Goal: Task Accomplishment & Management: Manage account settings

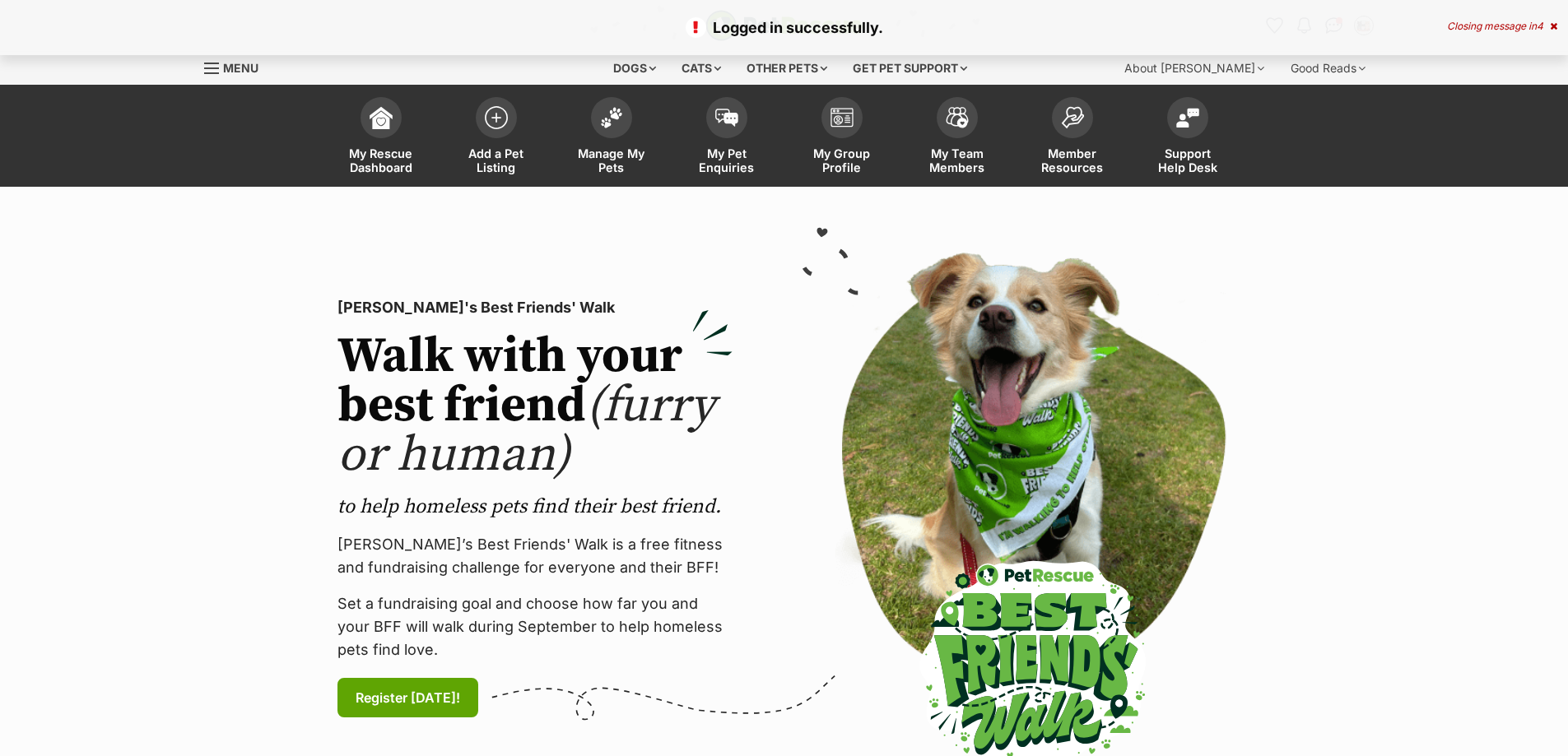
click at [1451, 28] on div "Closing message in 4" at bounding box center [1502, 25] width 110 height 11
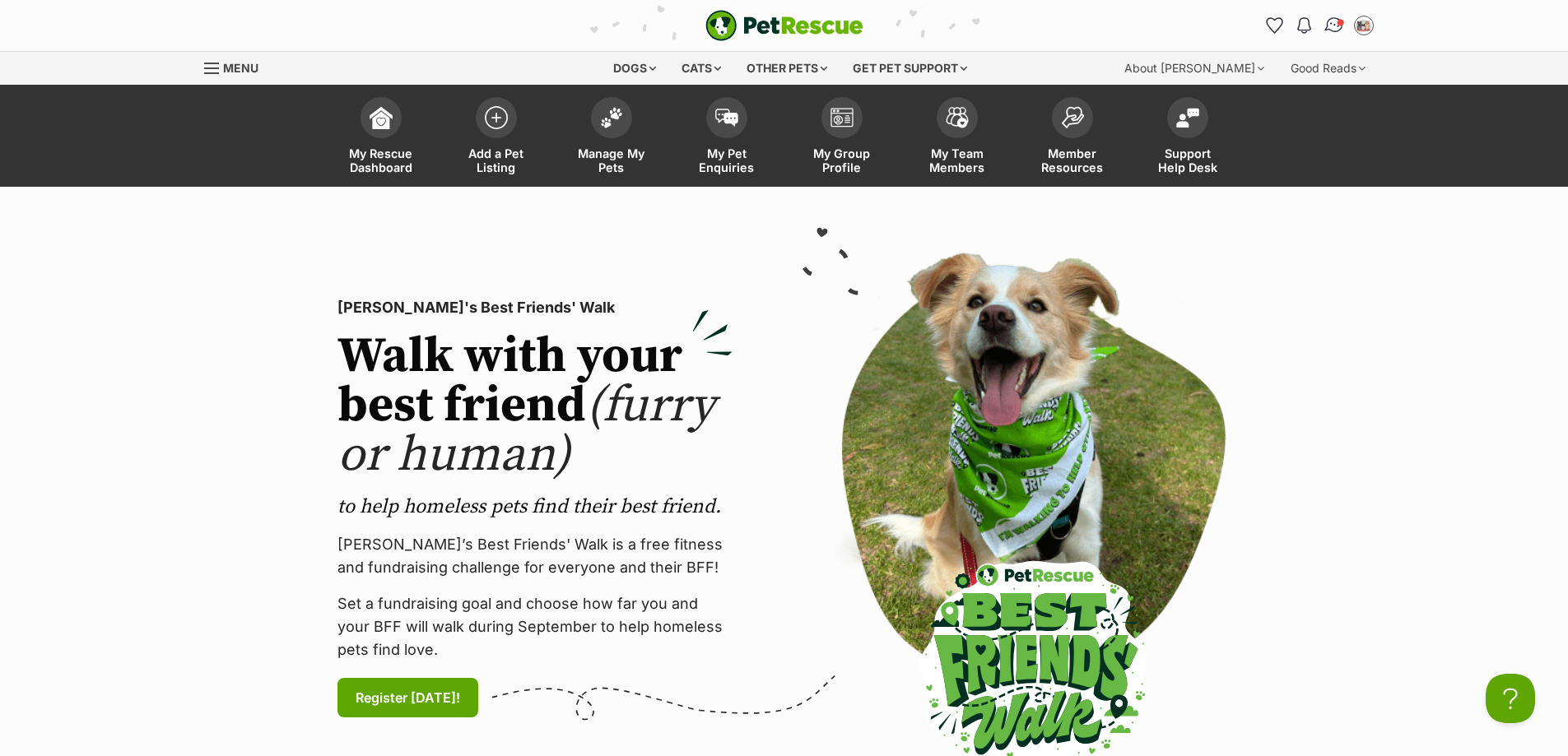
click at [1336, 30] on img "Conversations" at bounding box center [1333, 25] width 22 height 21
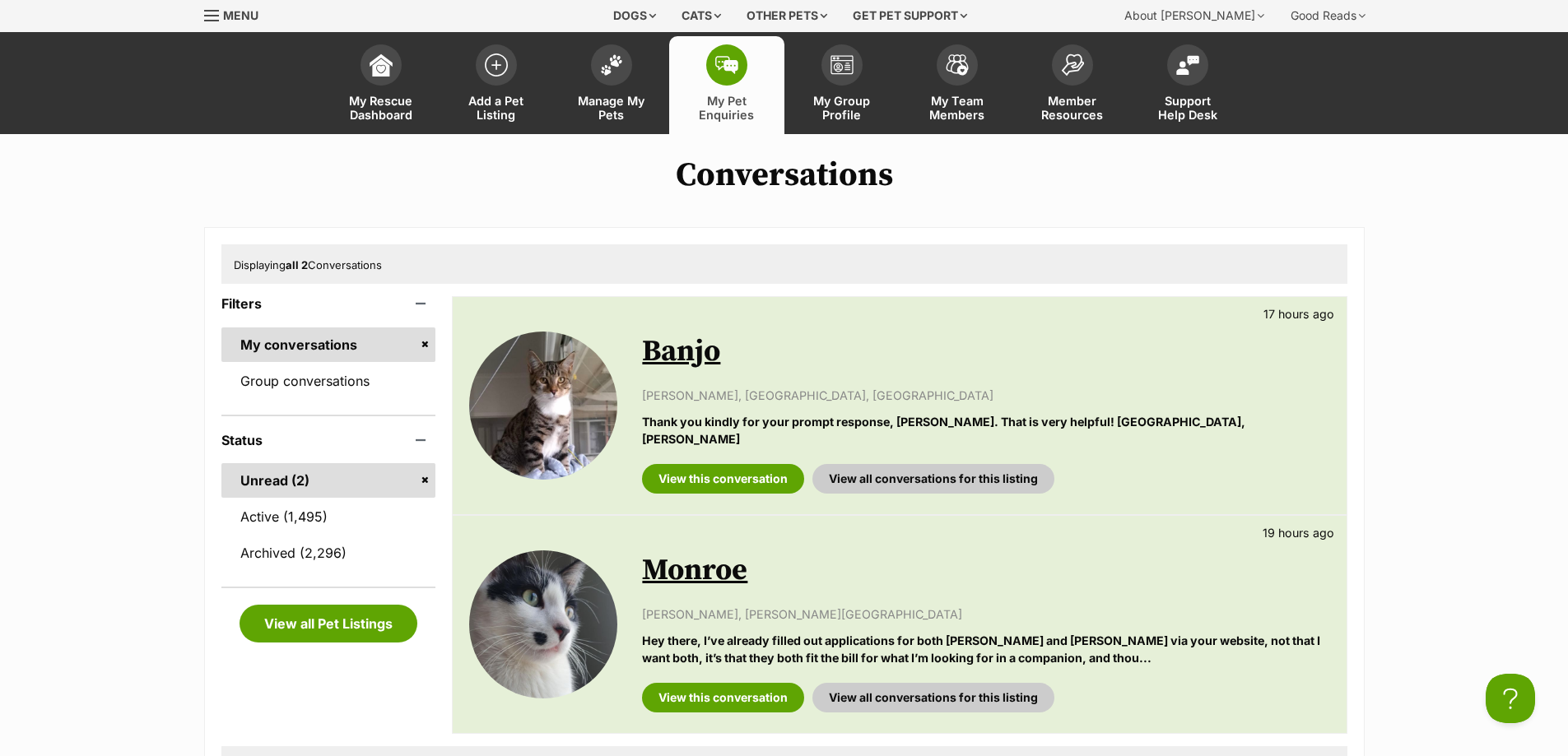
scroll to position [82, 0]
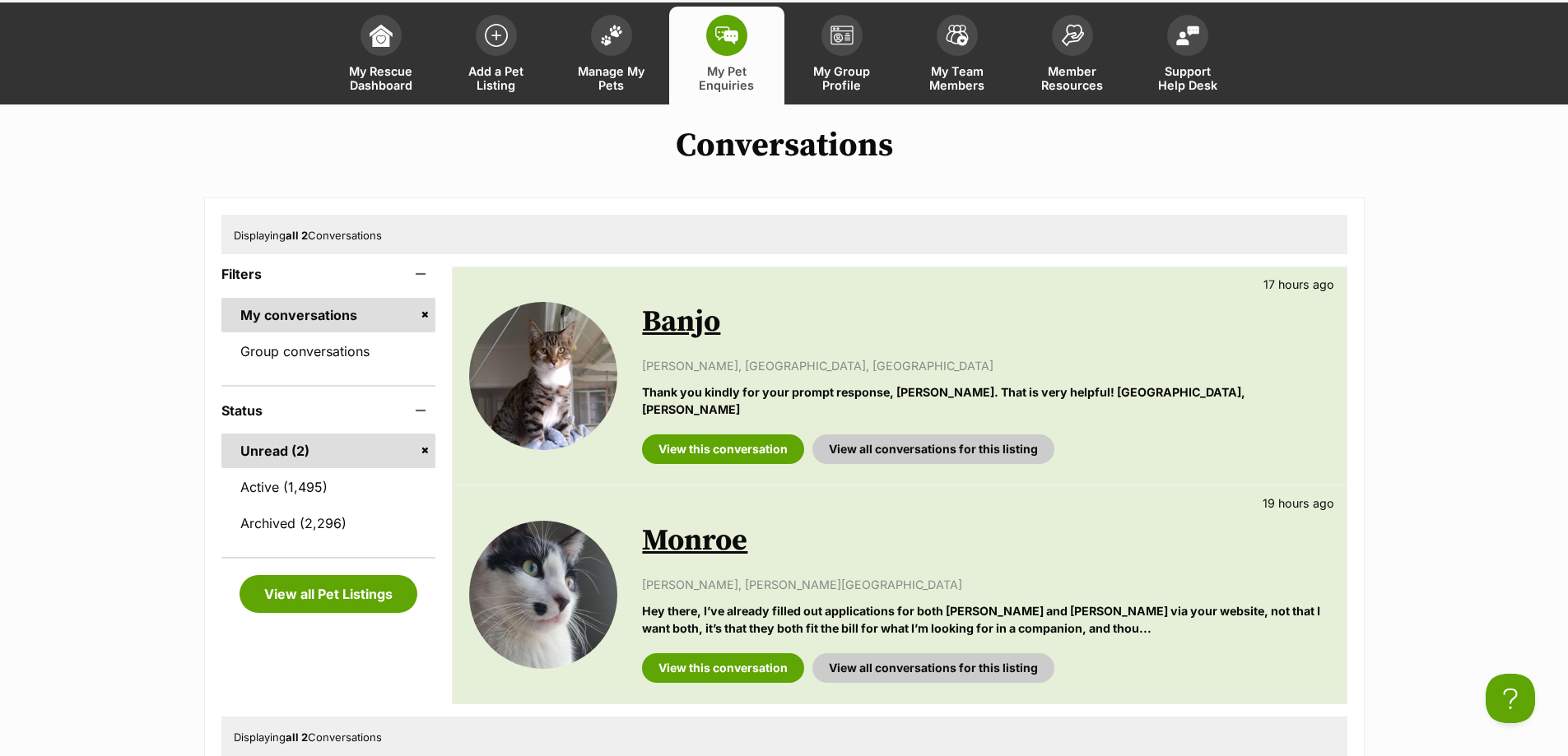
click at [713, 422] on div "View this conversation View all conversations for this listing" at bounding box center [986, 443] width 688 height 42
click at [707, 435] on link "View this conversation" at bounding box center [723, 450] width 162 height 30
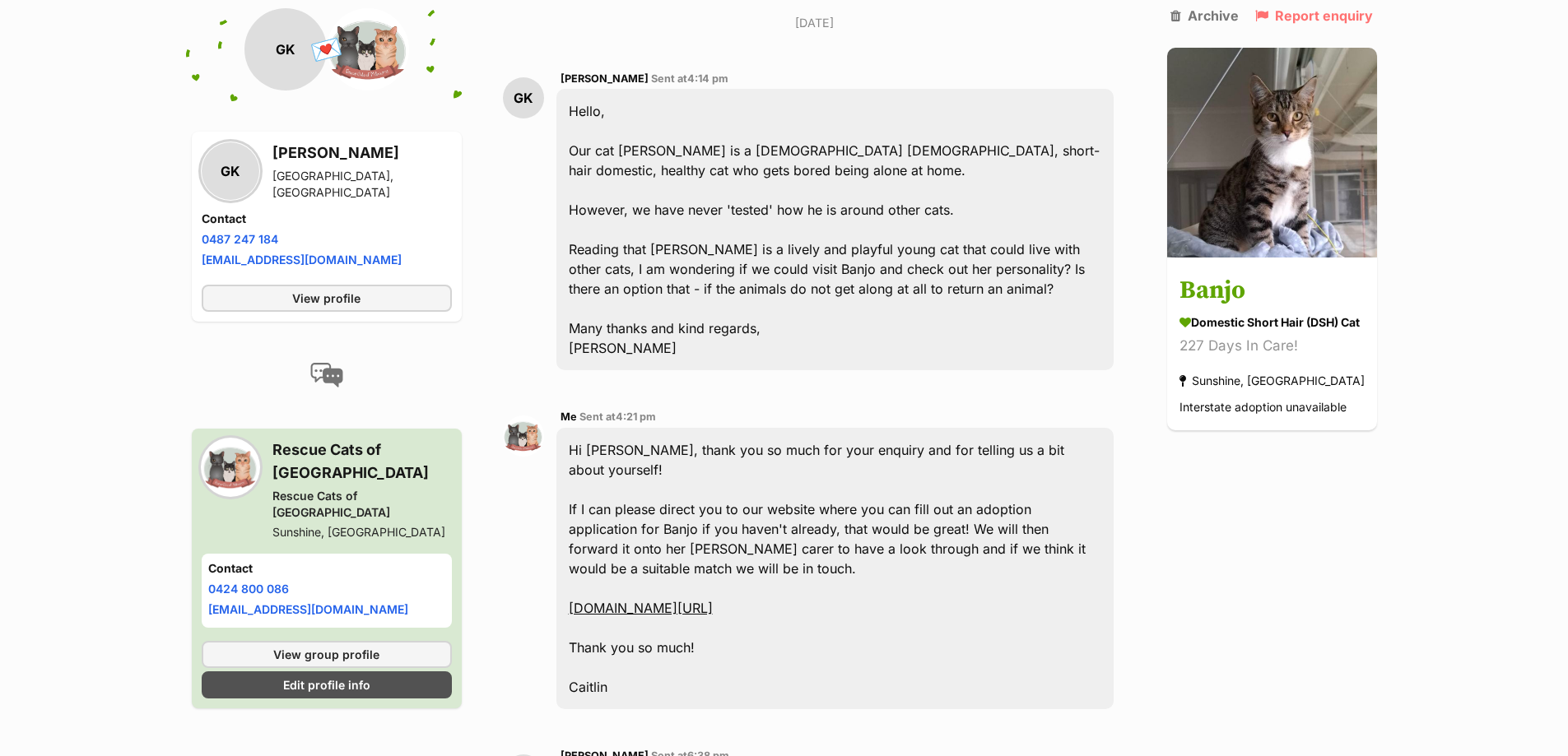
scroll to position [659, 0]
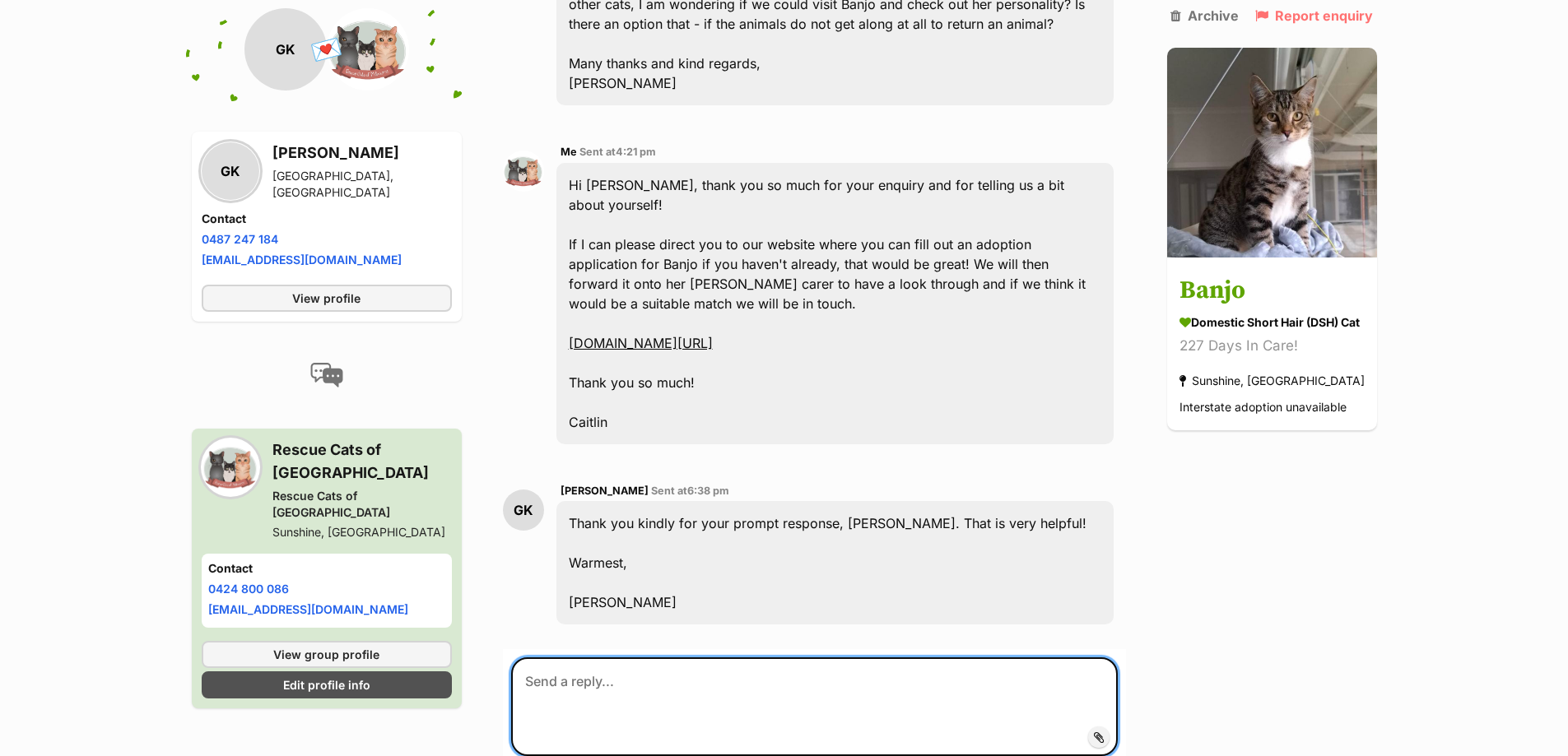
click at [629, 677] on textarea at bounding box center [815, 707] width 607 height 99
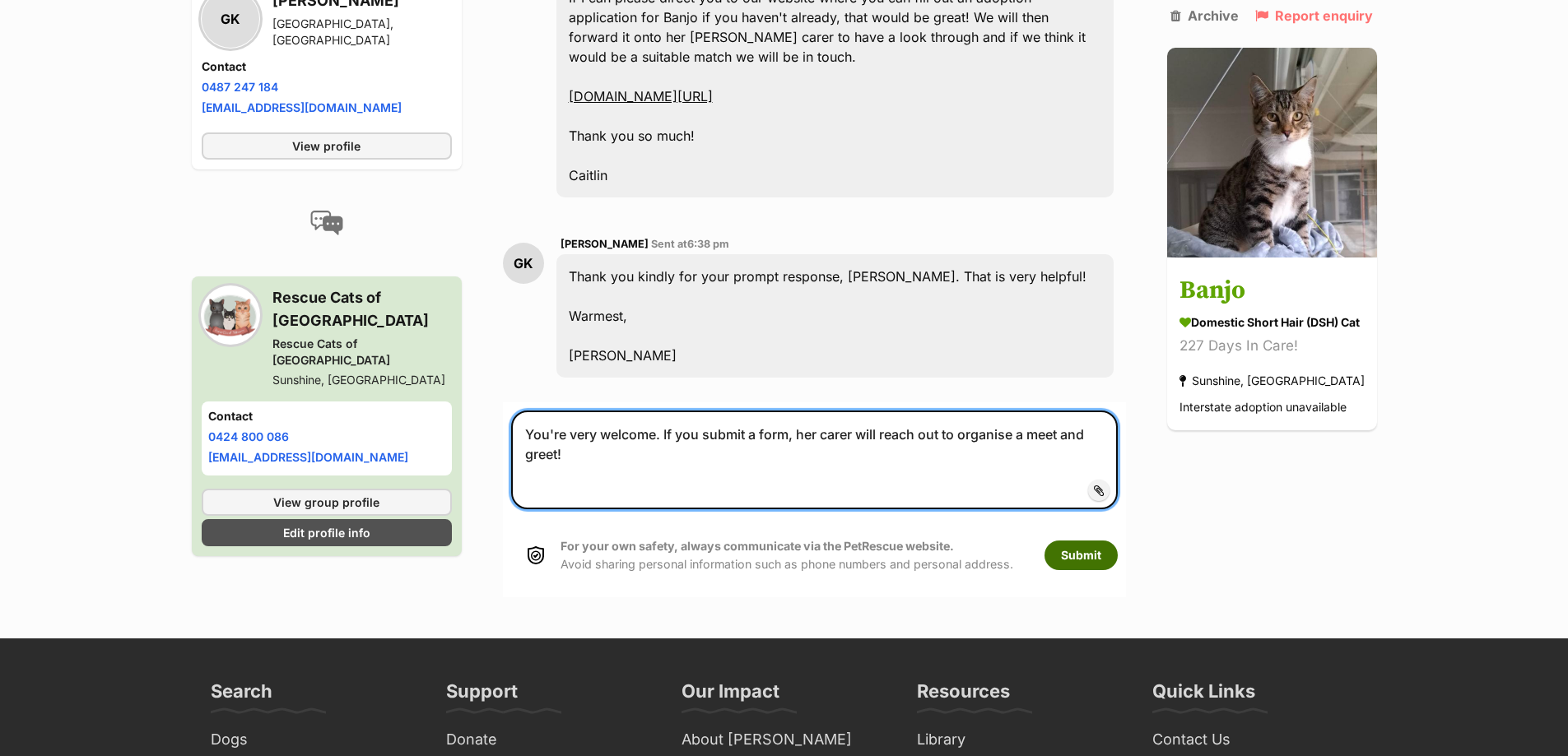
type textarea "You're very welcome. If you submit a form, her carer will reach out to organise…"
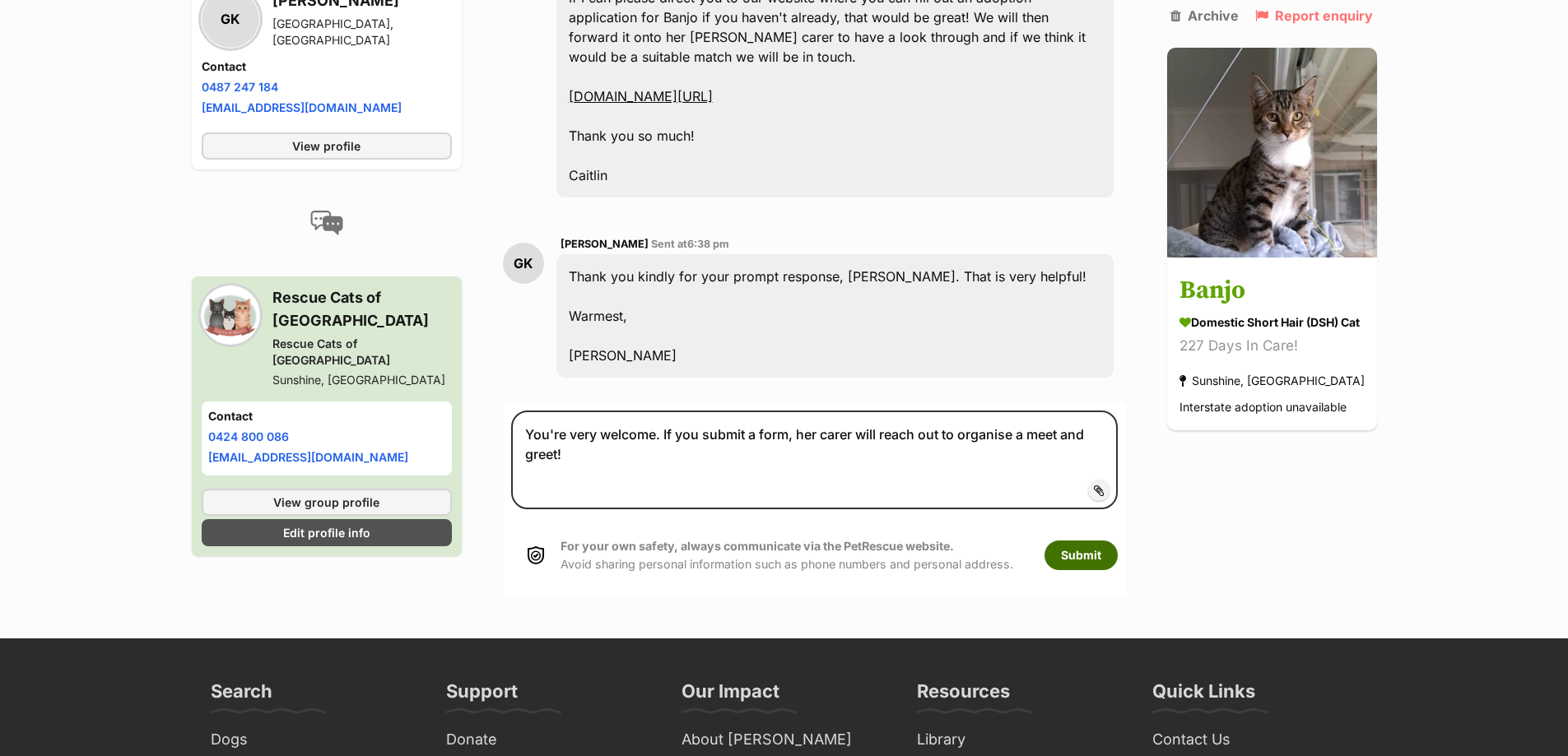
click at [1113, 541] on button "Submit" at bounding box center [1081, 556] width 74 height 30
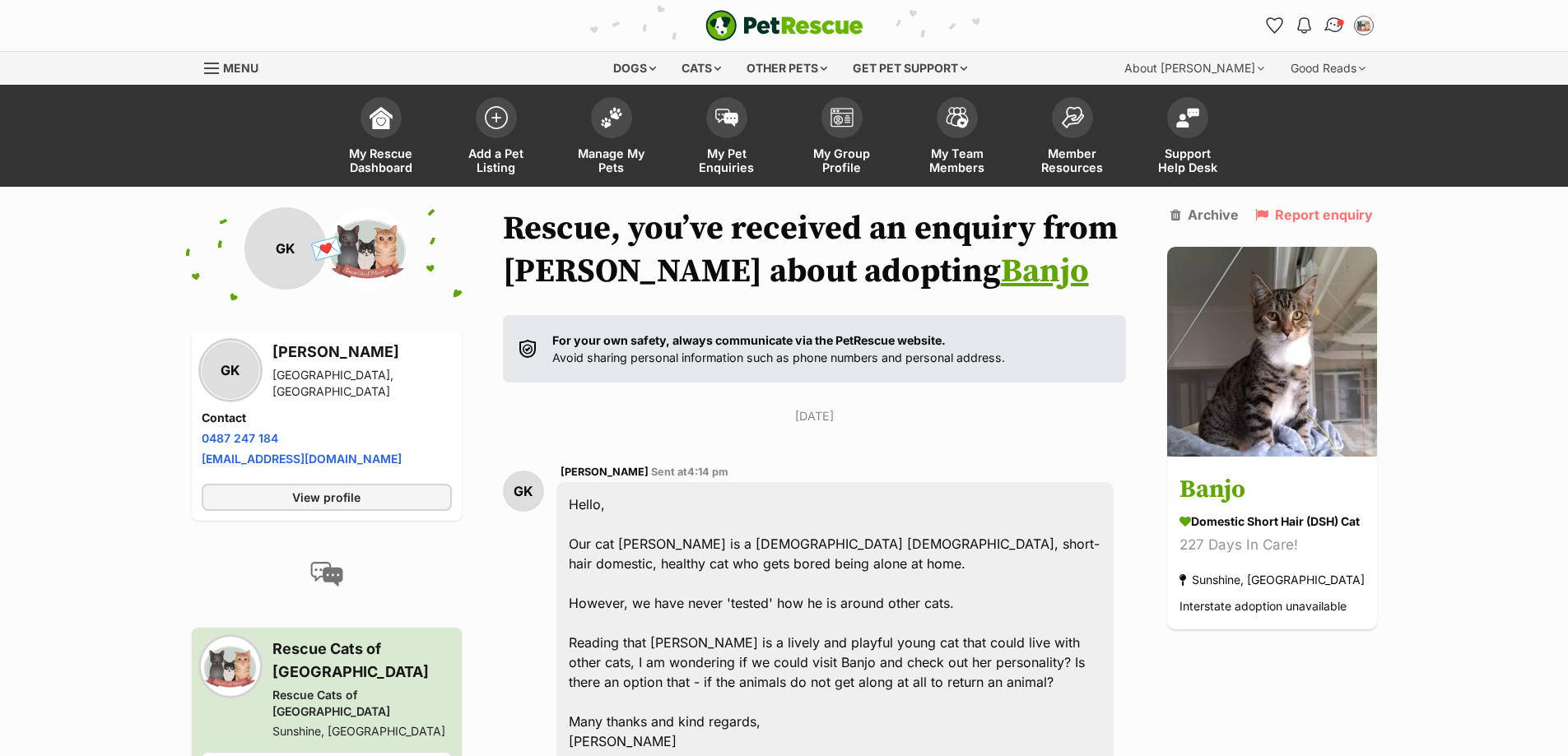
click at [1336, 32] on img "Conversations" at bounding box center [1333, 25] width 22 height 21
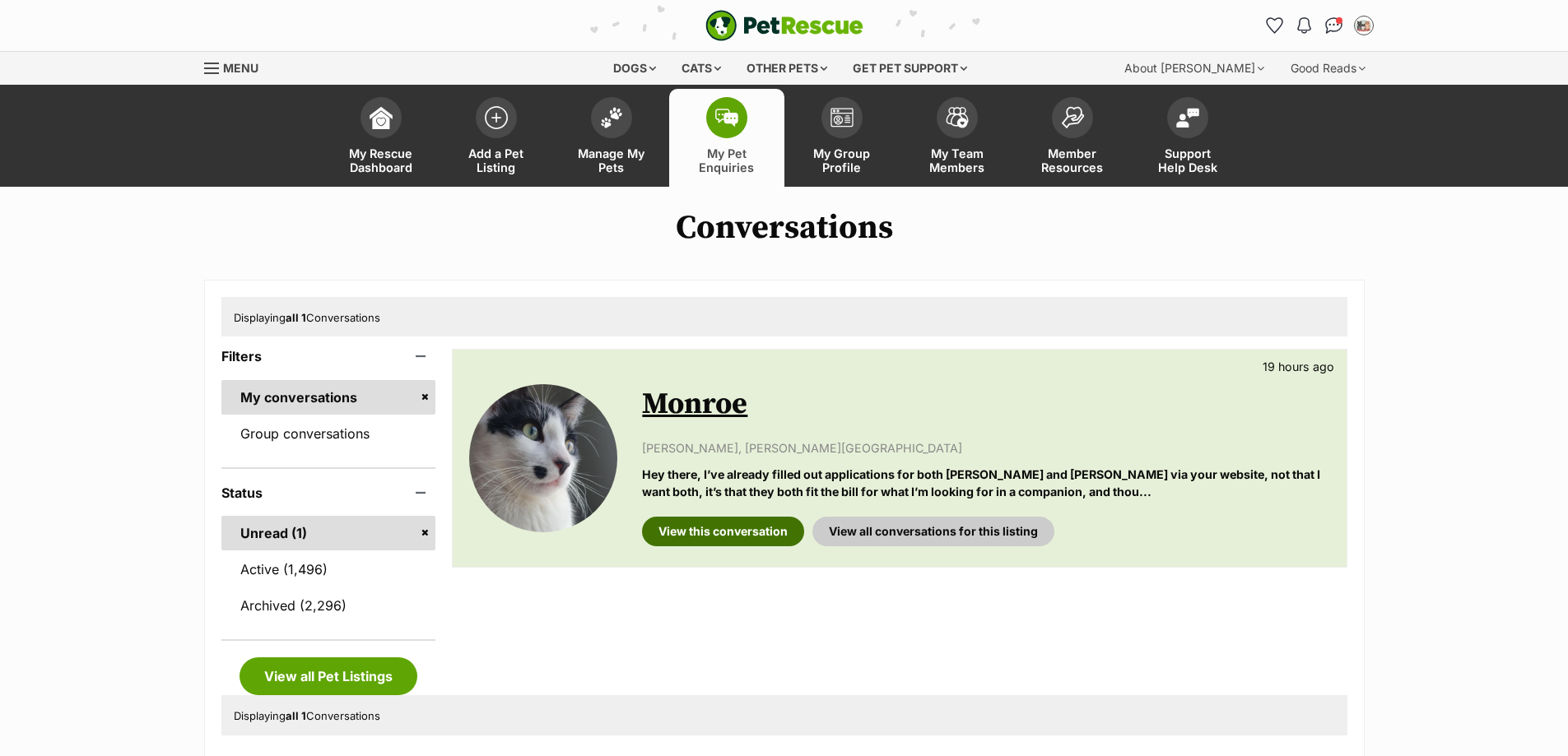
click at [713, 537] on link "View this conversation" at bounding box center [723, 531] width 162 height 30
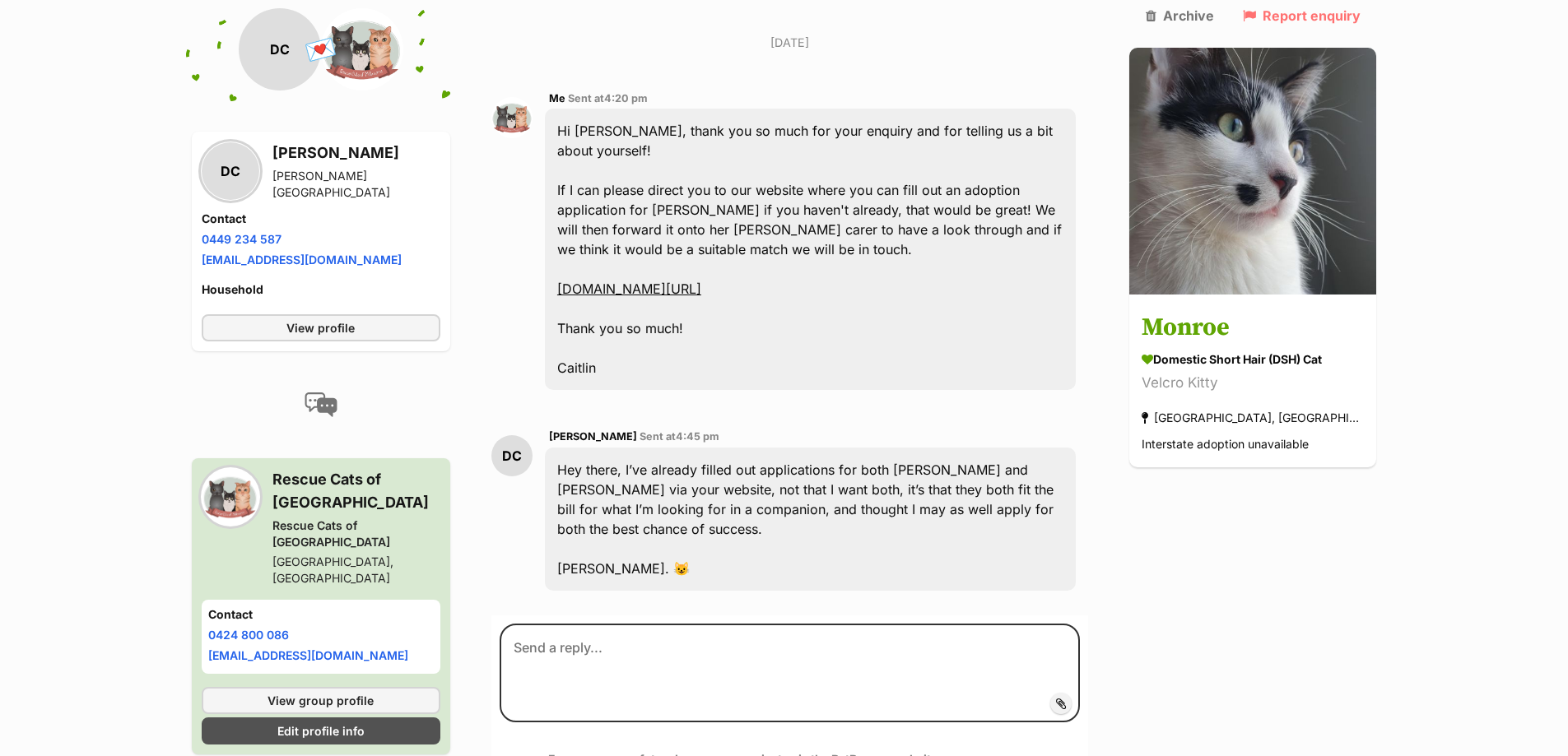
scroll to position [823, 0]
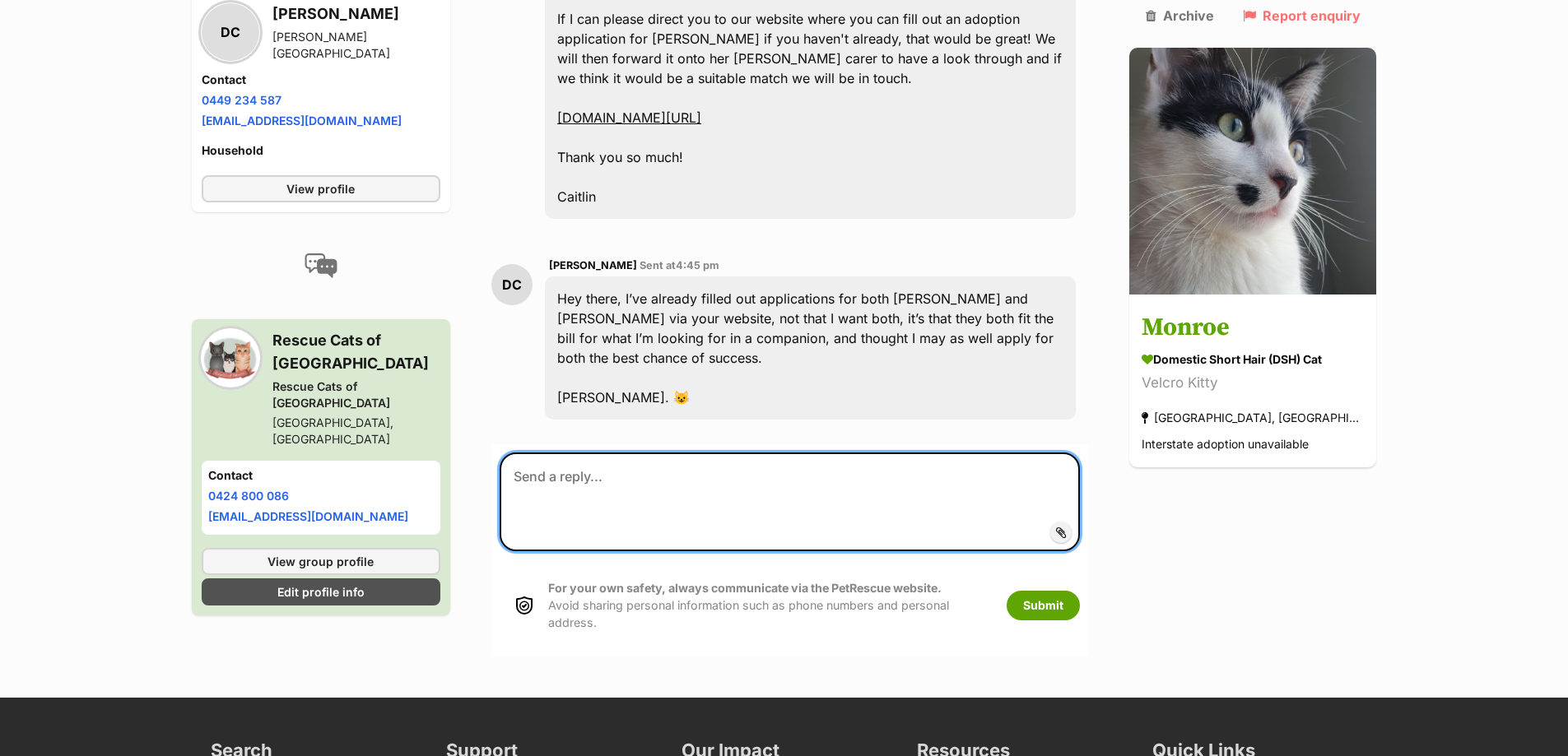
click at [723, 453] on textarea at bounding box center [790, 502] width 581 height 99
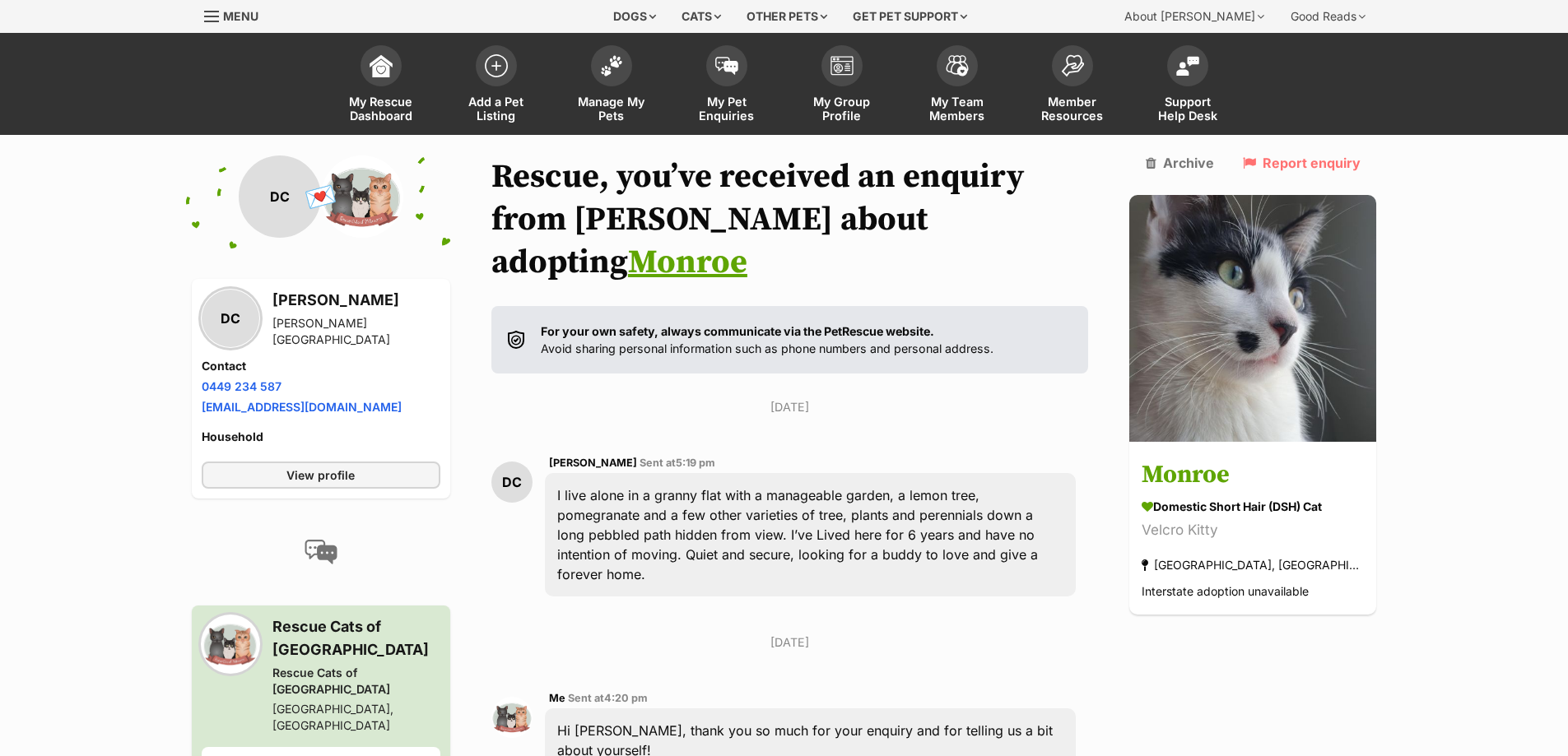
scroll to position [0, 0]
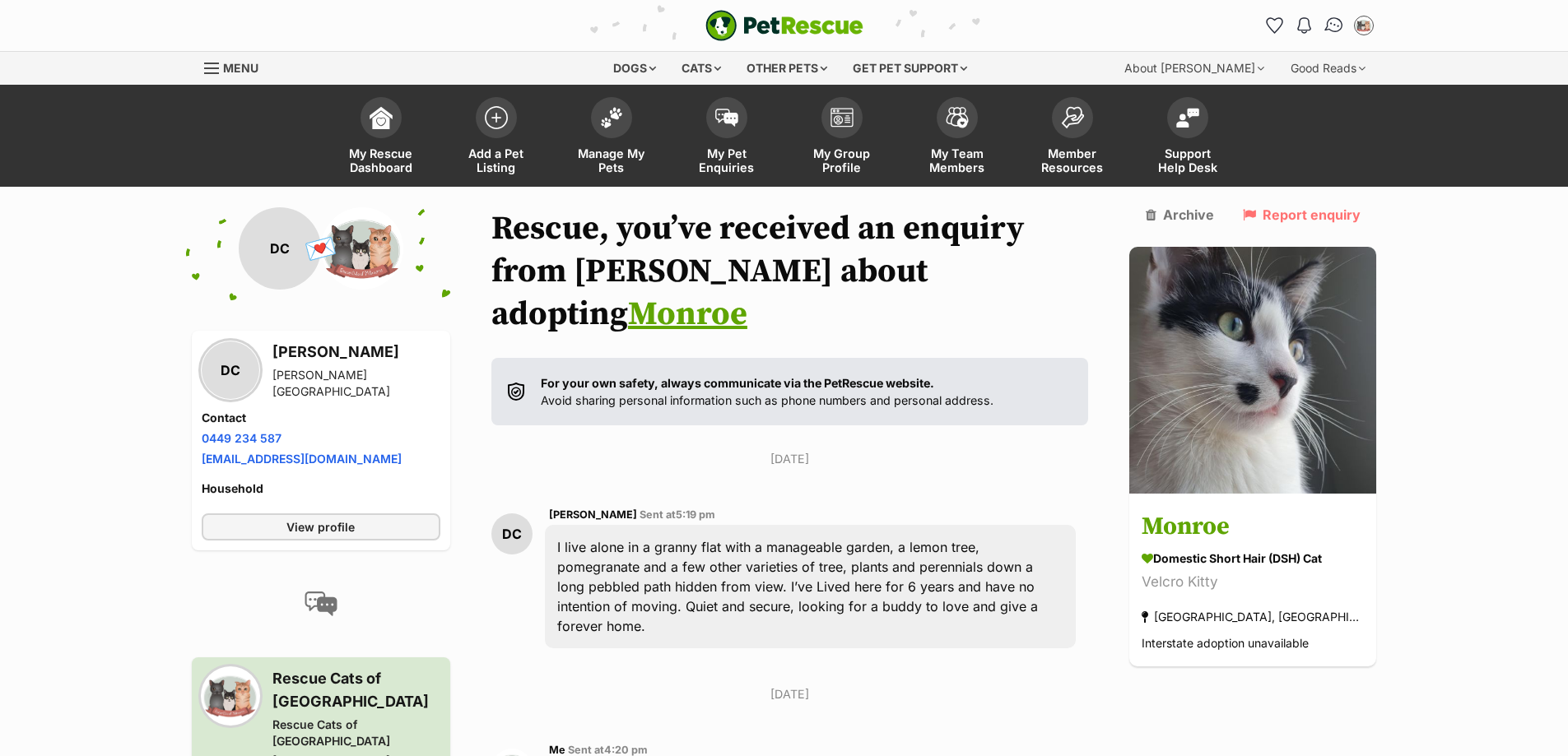
click at [1331, 28] on img "Conversations" at bounding box center [1333, 25] width 22 height 21
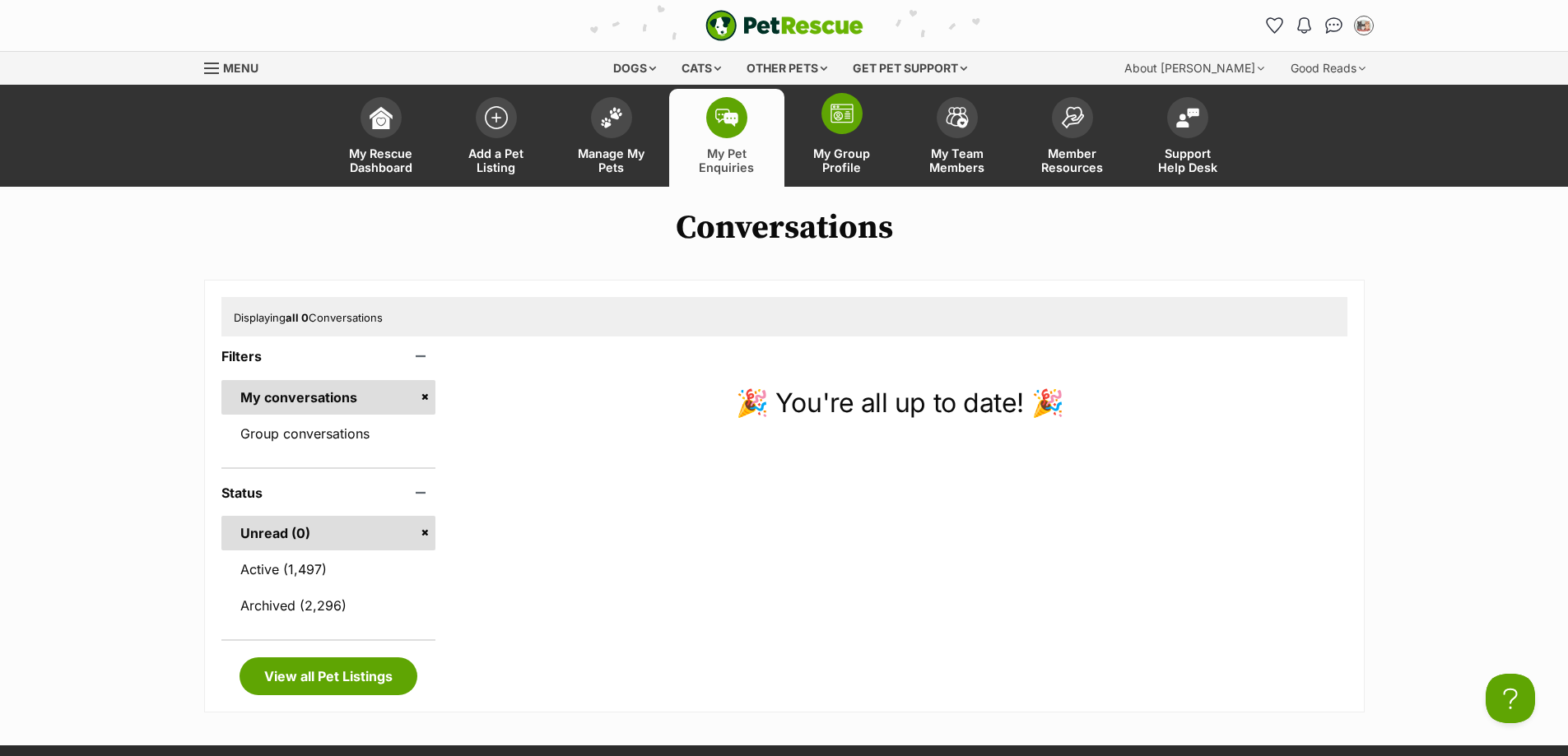
click at [865, 179] on link "My Group Profile" at bounding box center [841, 138] width 115 height 98
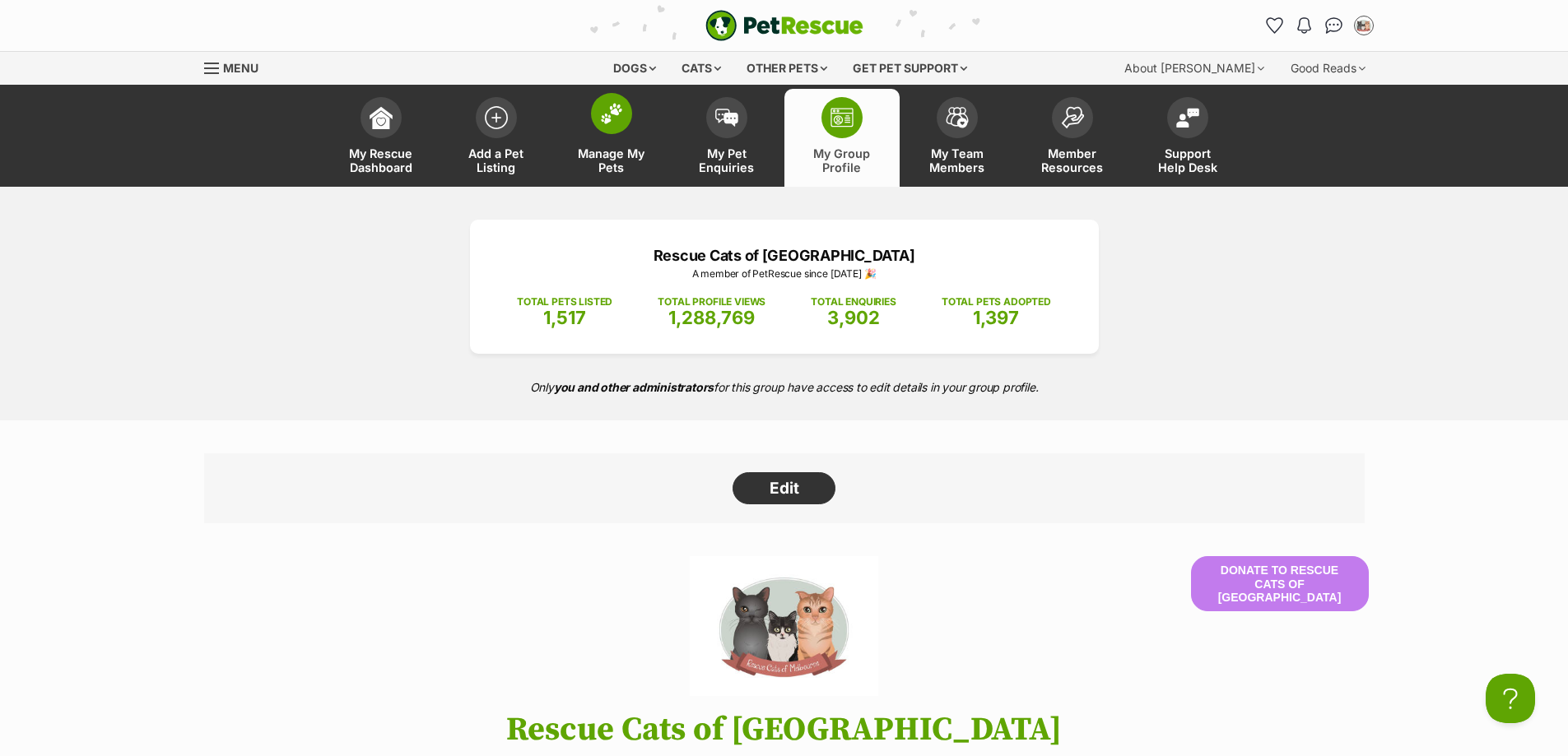
click at [604, 141] on link "Manage My Pets" at bounding box center [611, 138] width 115 height 98
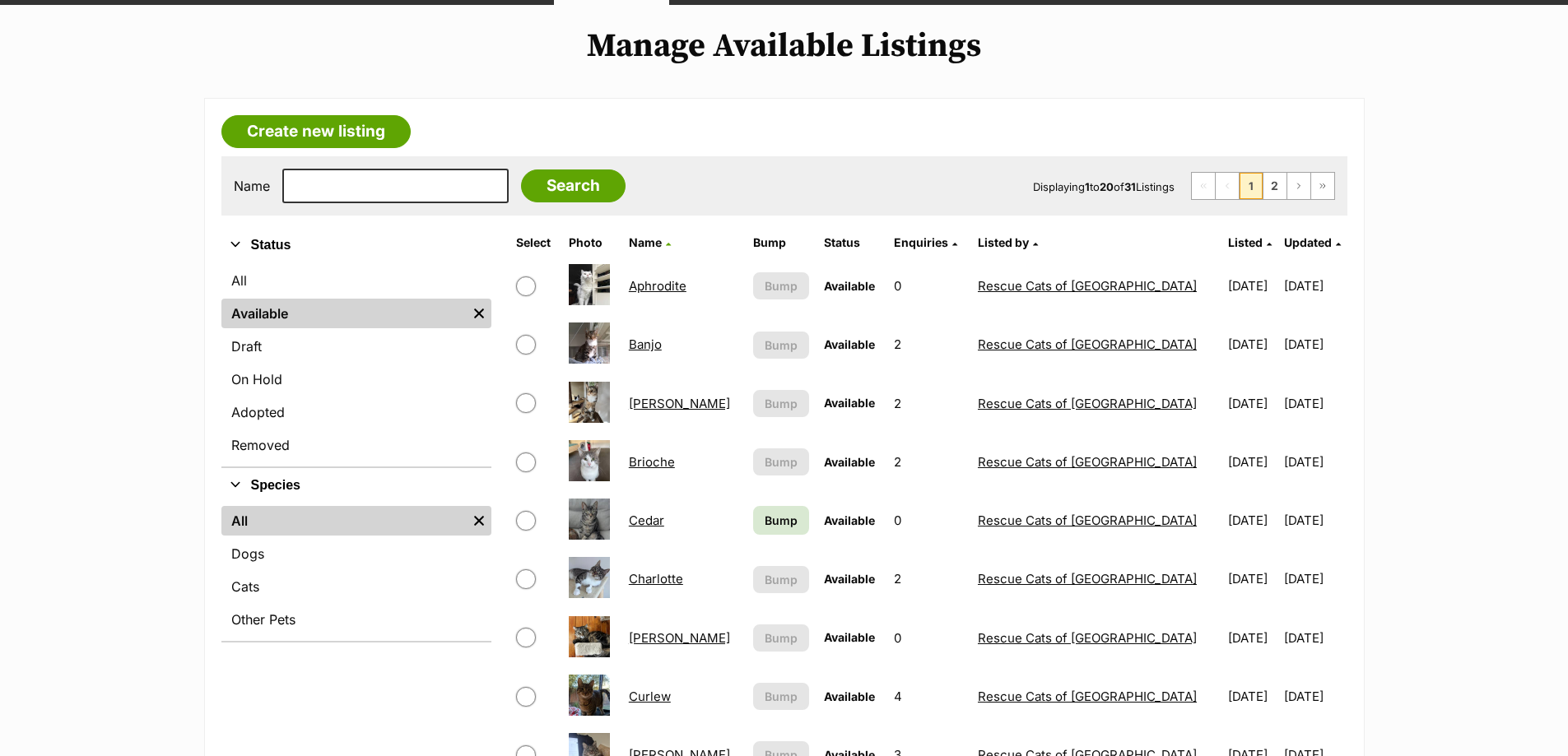
scroll to position [411, 0]
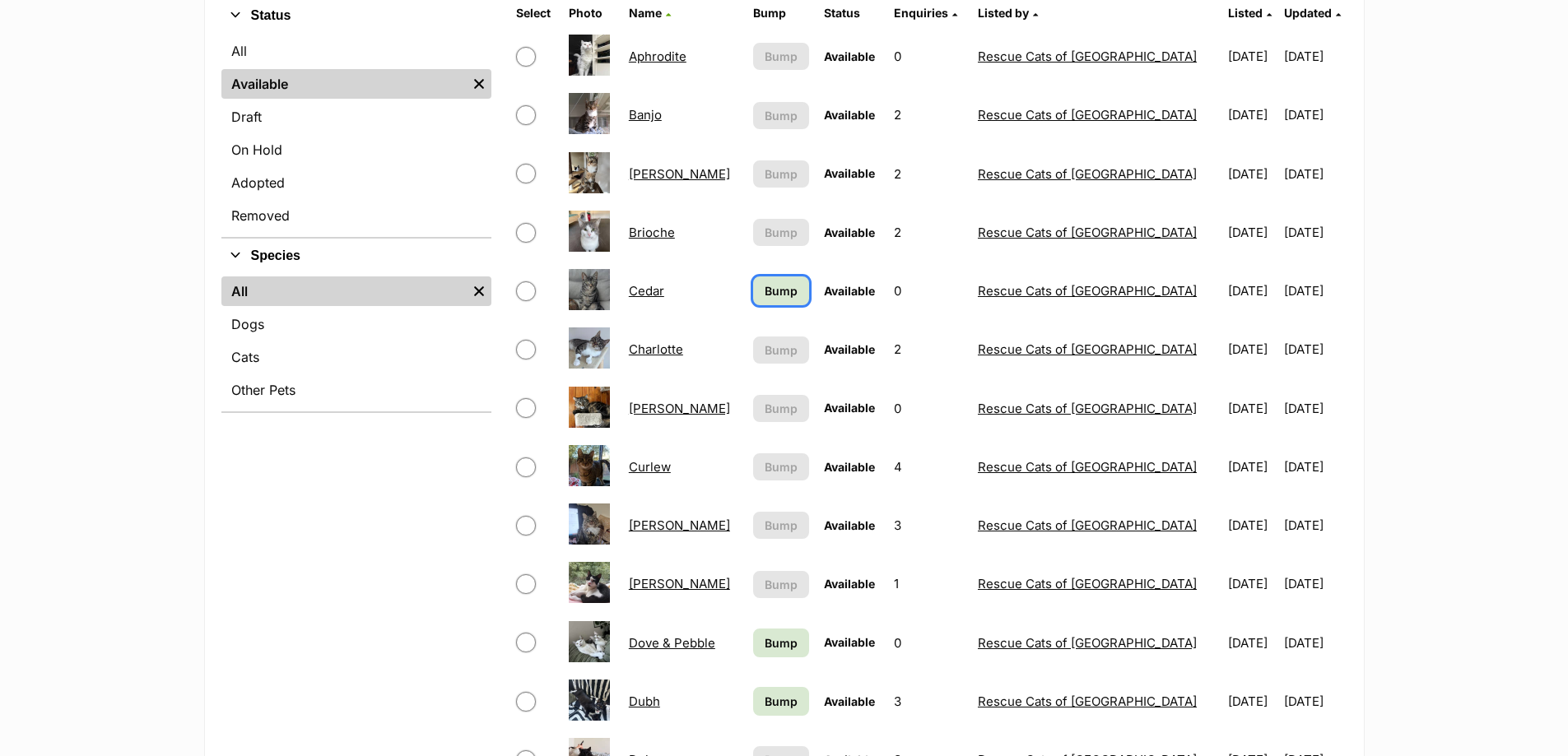
click at [766, 291] on span "Bump" at bounding box center [781, 291] width 33 height 18
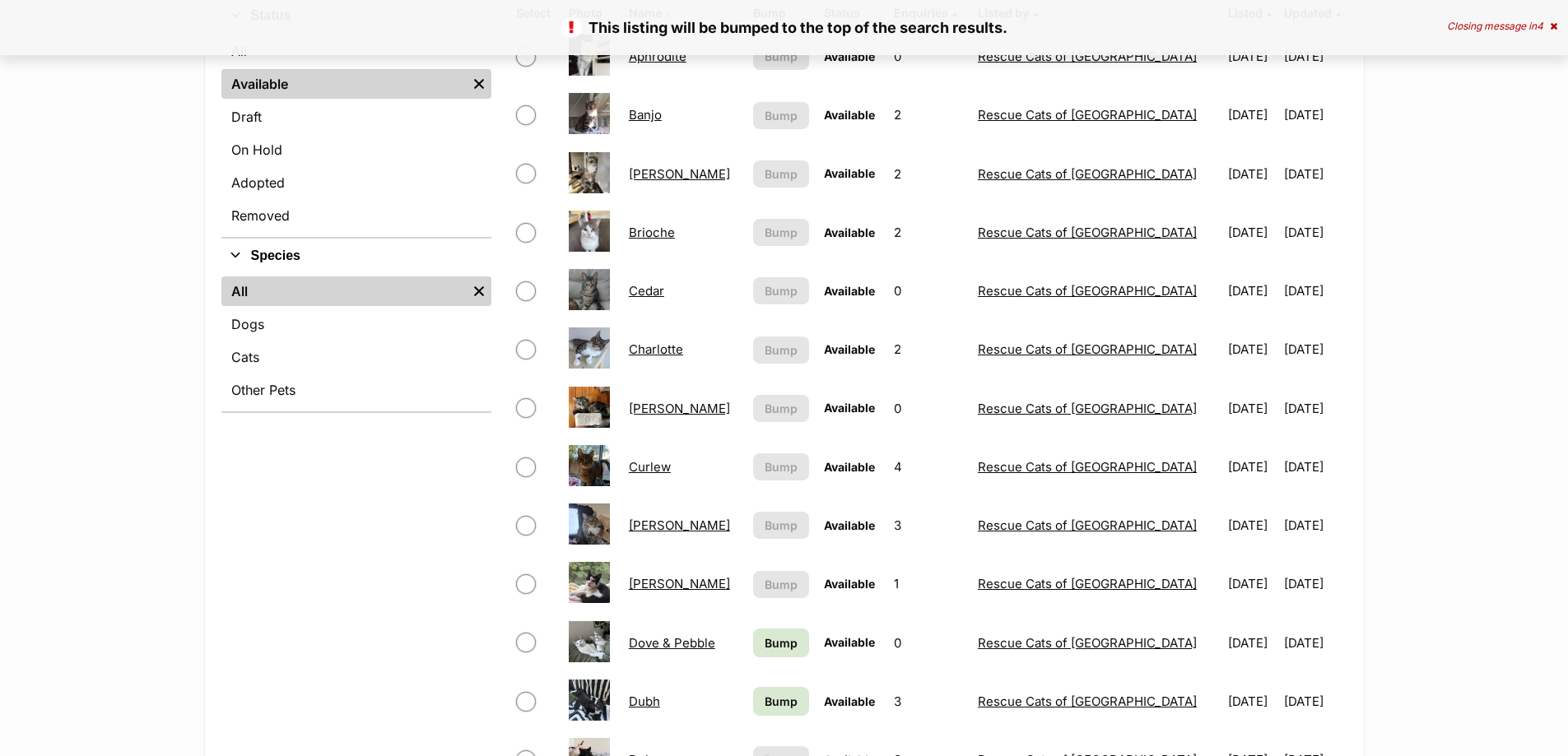
scroll to position [659, 0]
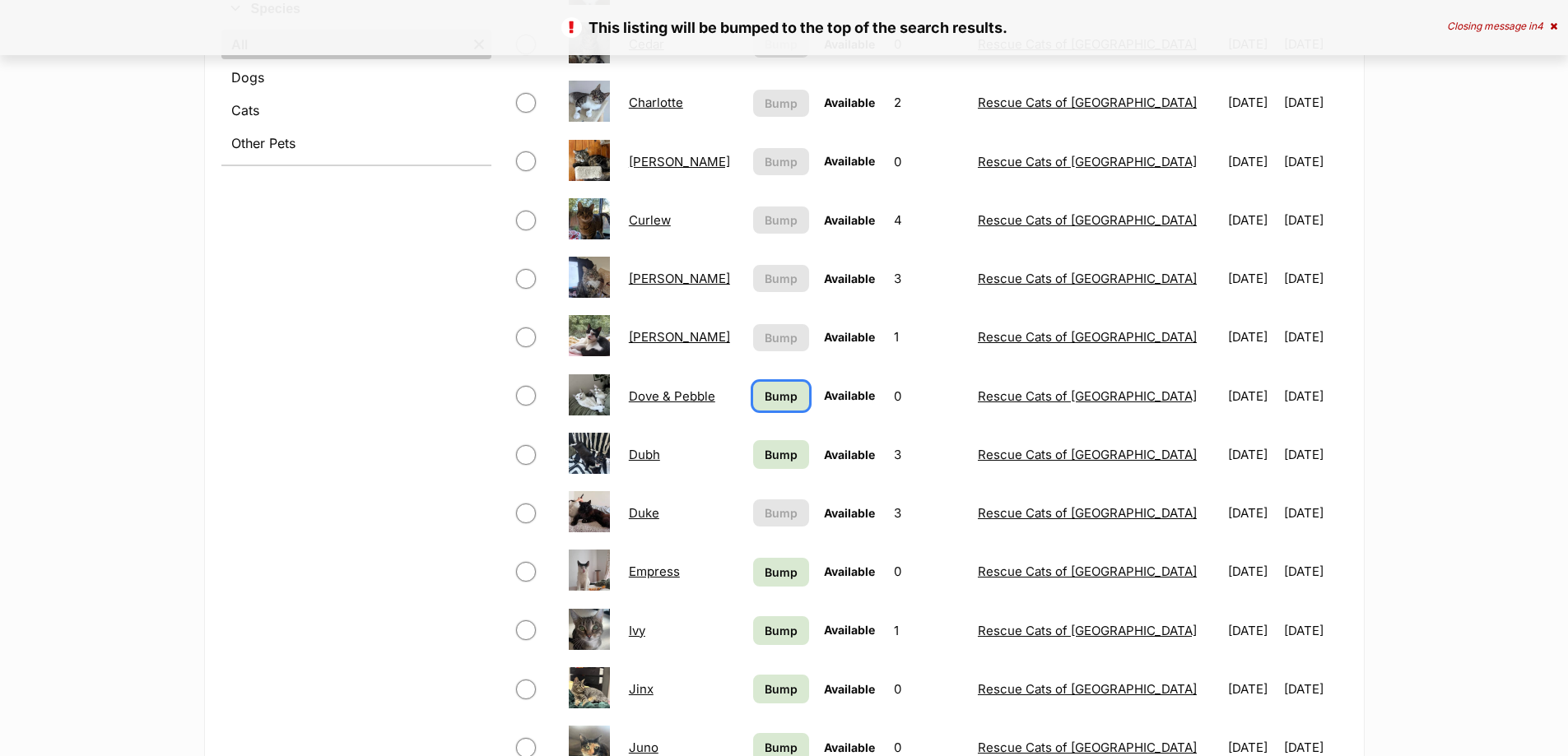
click at [795, 388] on span "Bump" at bounding box center [781, 396] width 33 height 18
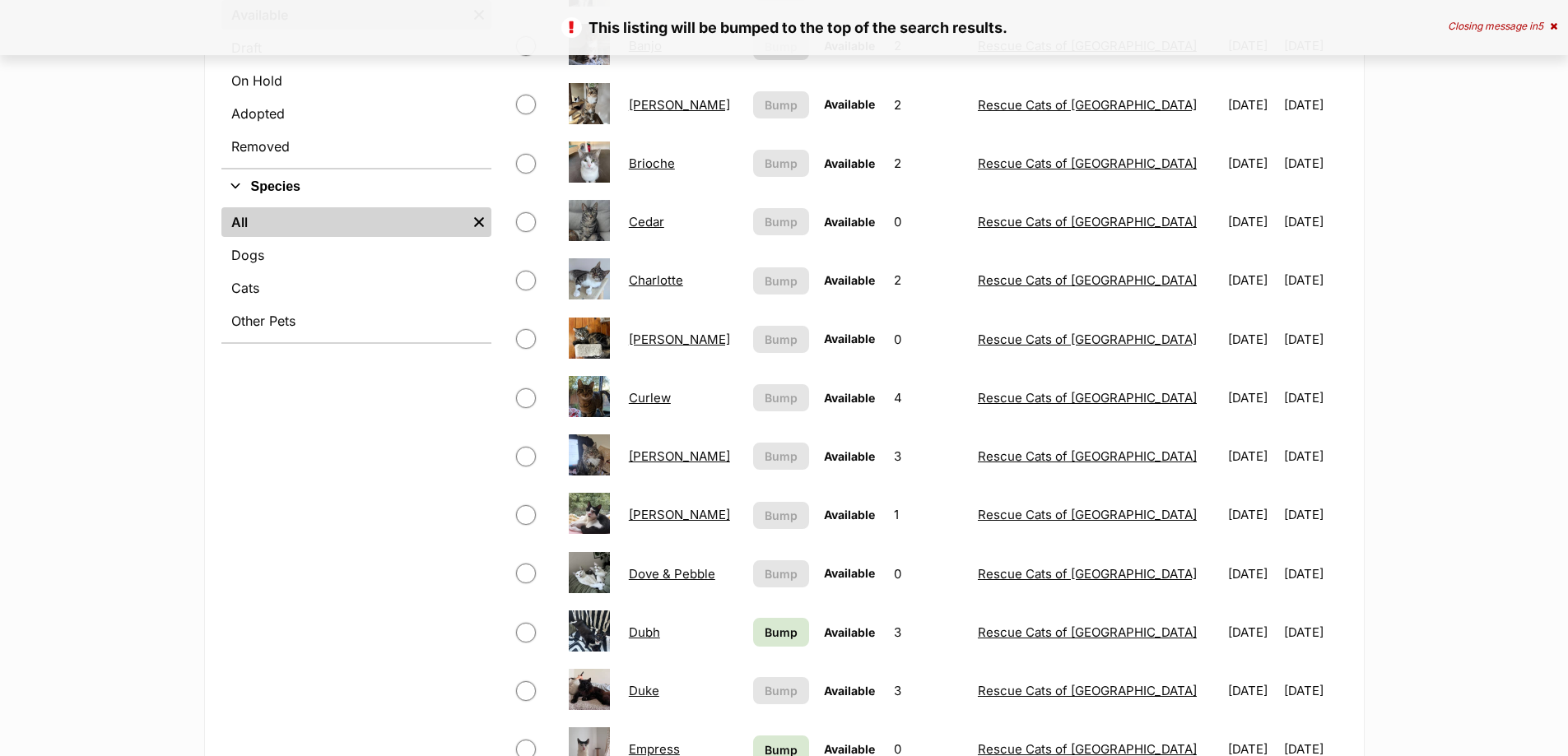
scroll to position [494, 0]
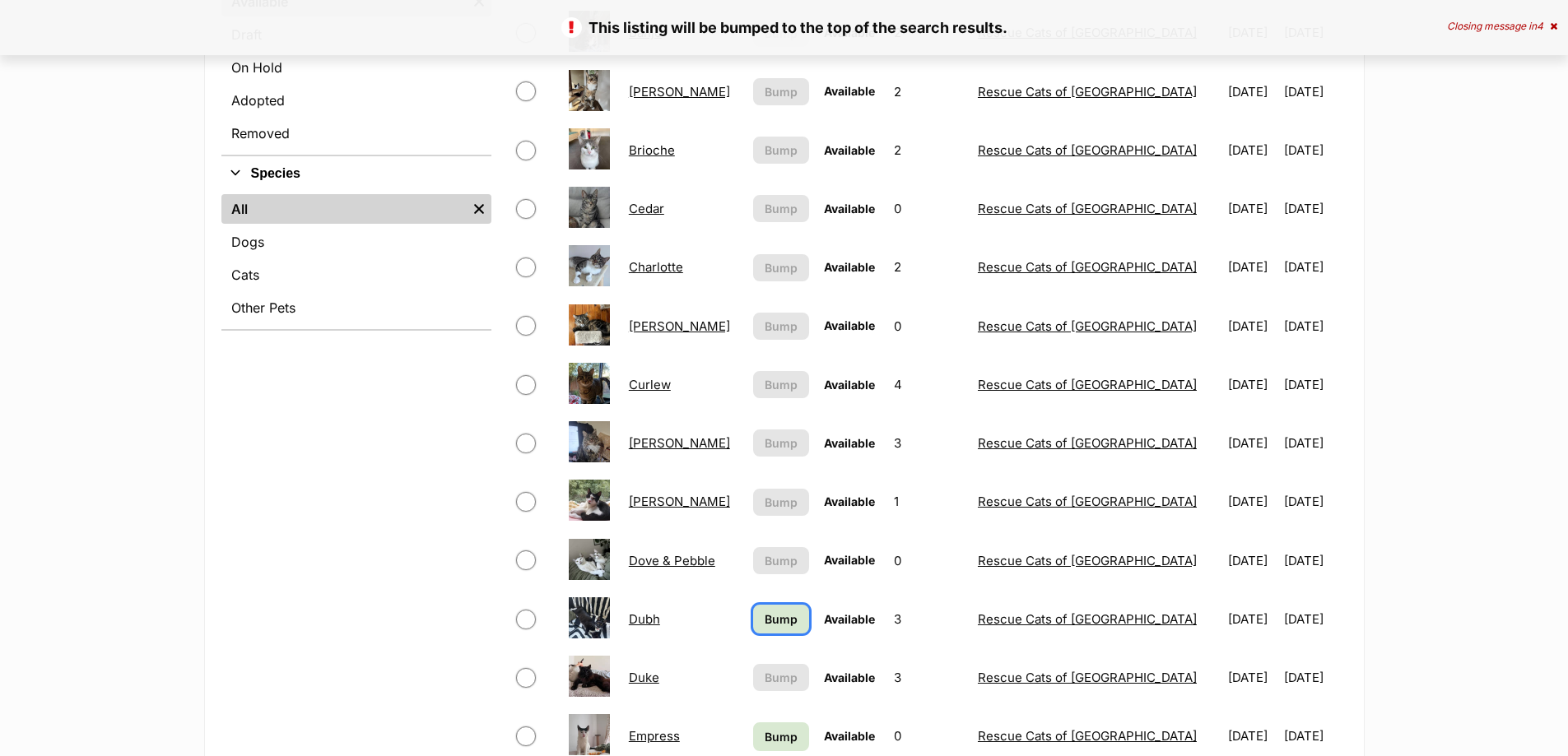
click at [760, 614] on link "Bump" at bounding box center [781, 619] width 56 height 29
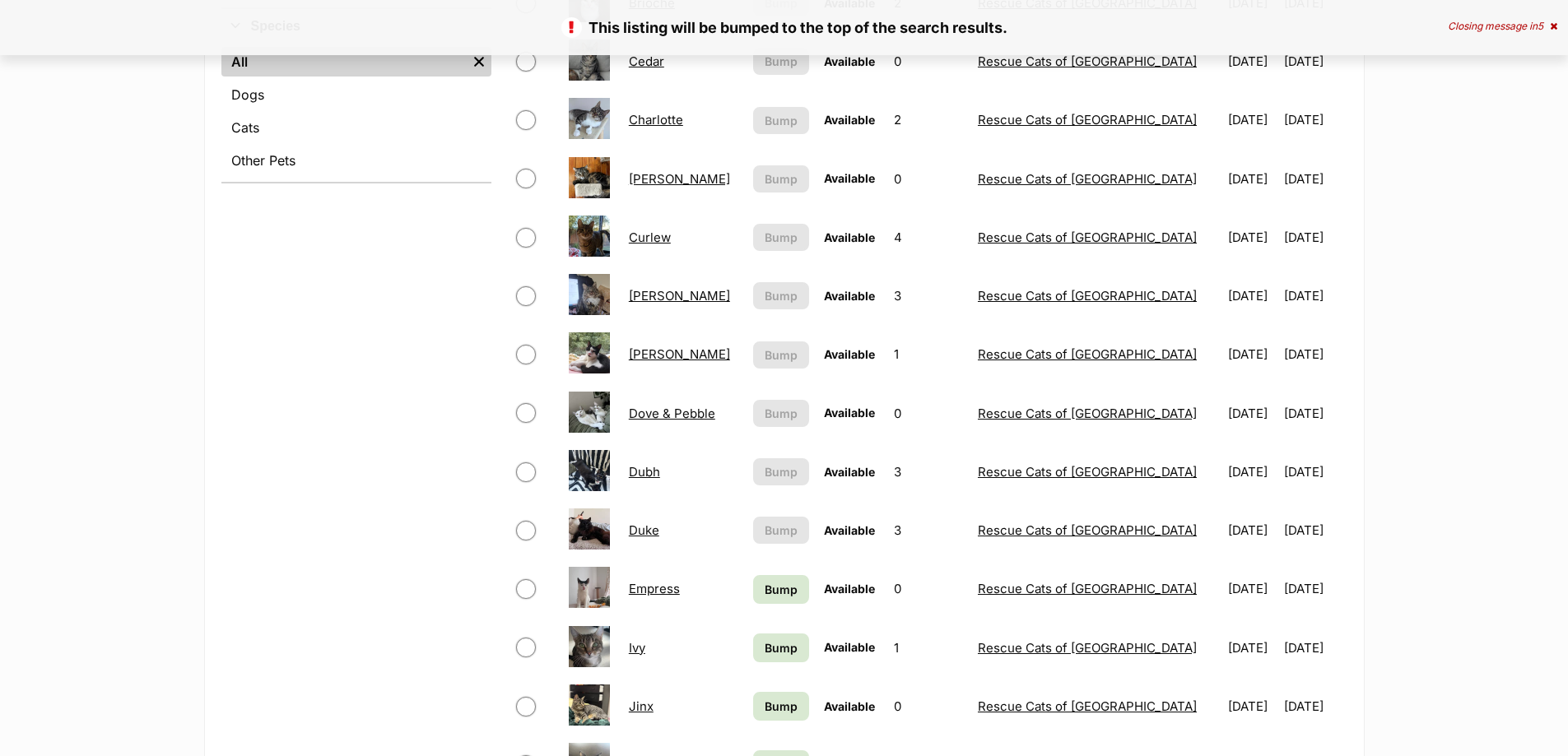
scroll to position [905, 0]
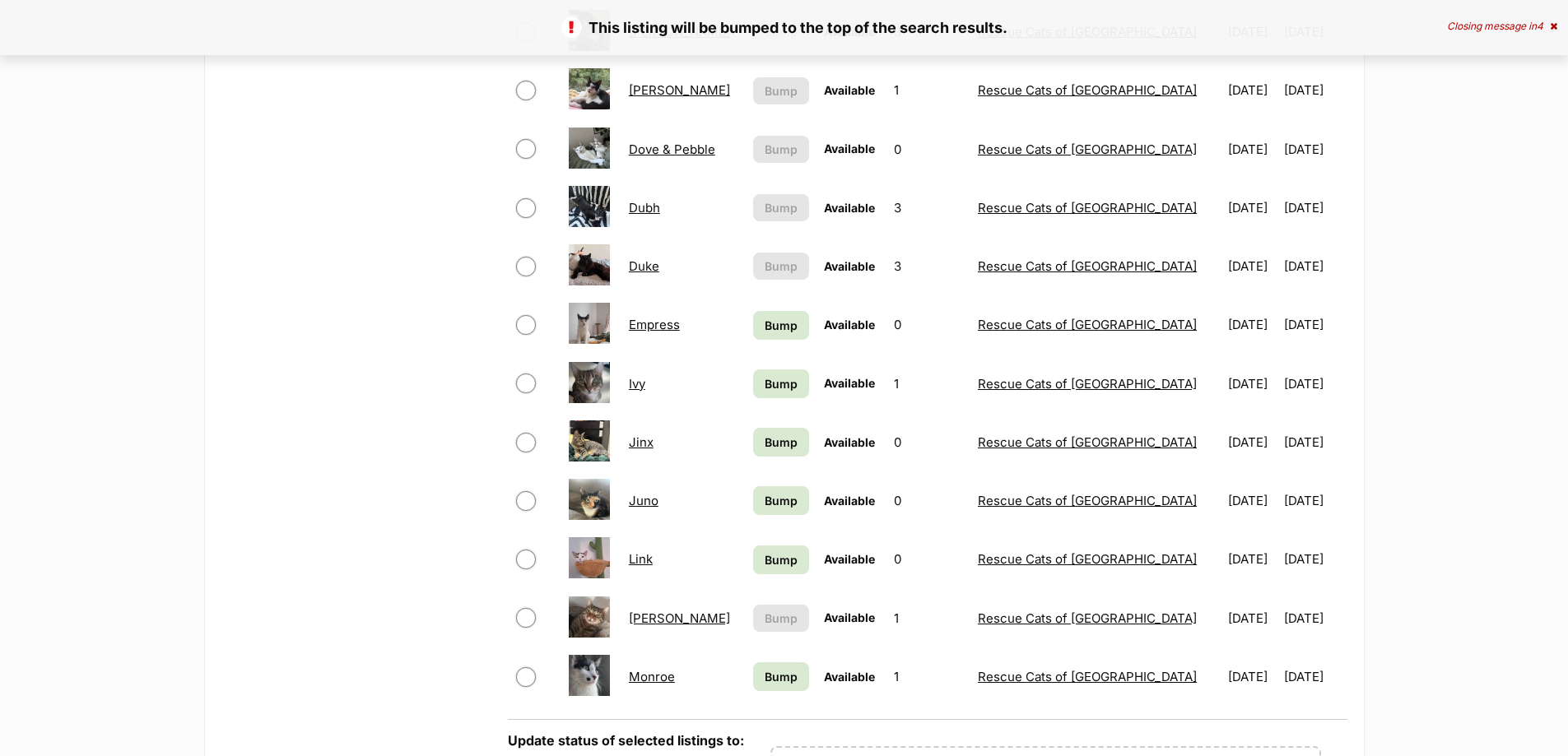
click at [788, 303] on td "Bump" at bounding box center [780, 325] width 69 height 57
click at [790, 343] on td "Bump" at bounding box center [780, 325] width 69 height 57
click at [791, 328] on span "Bump" at bounding box center [781, 325] width 33 height 18
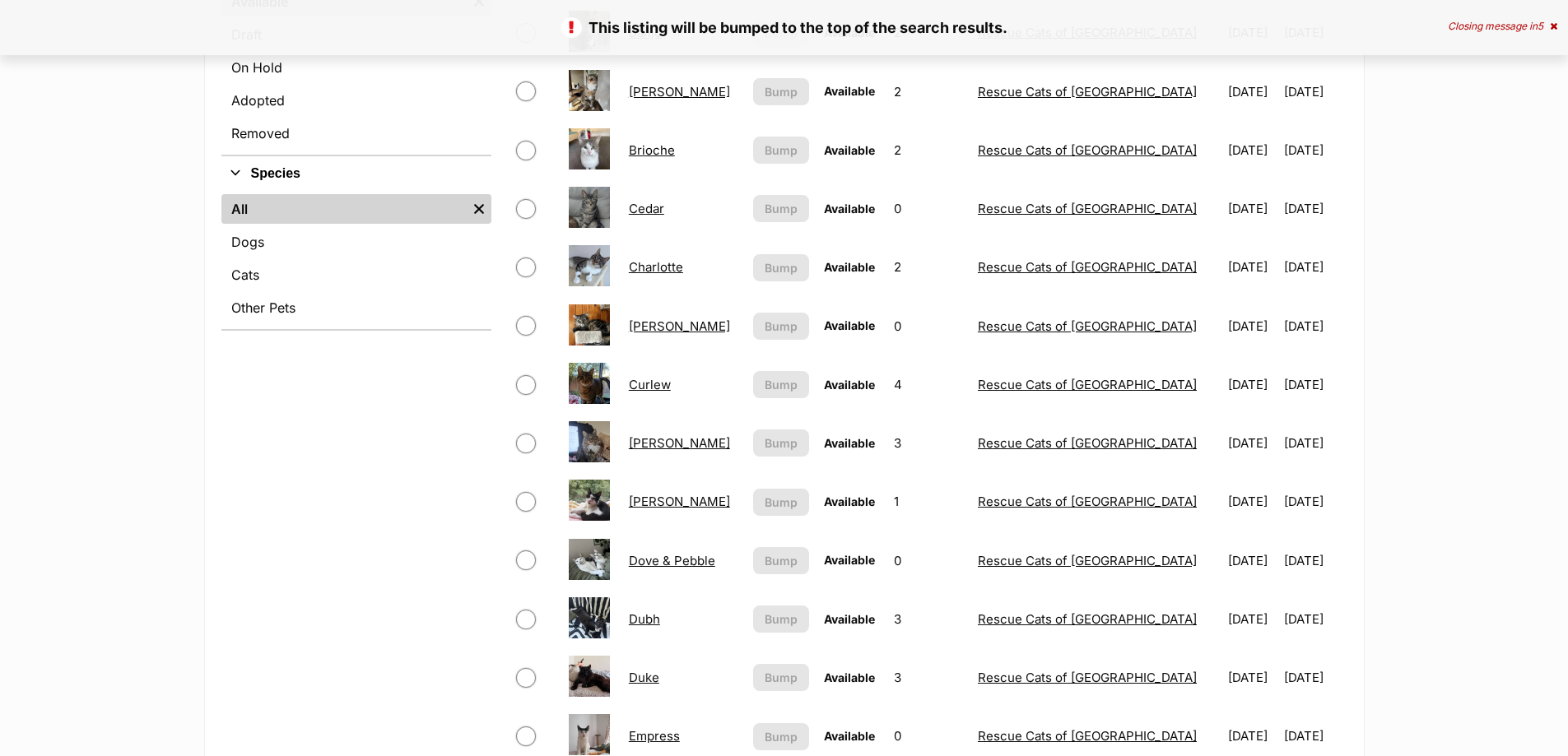
scroll to position [823, 0]
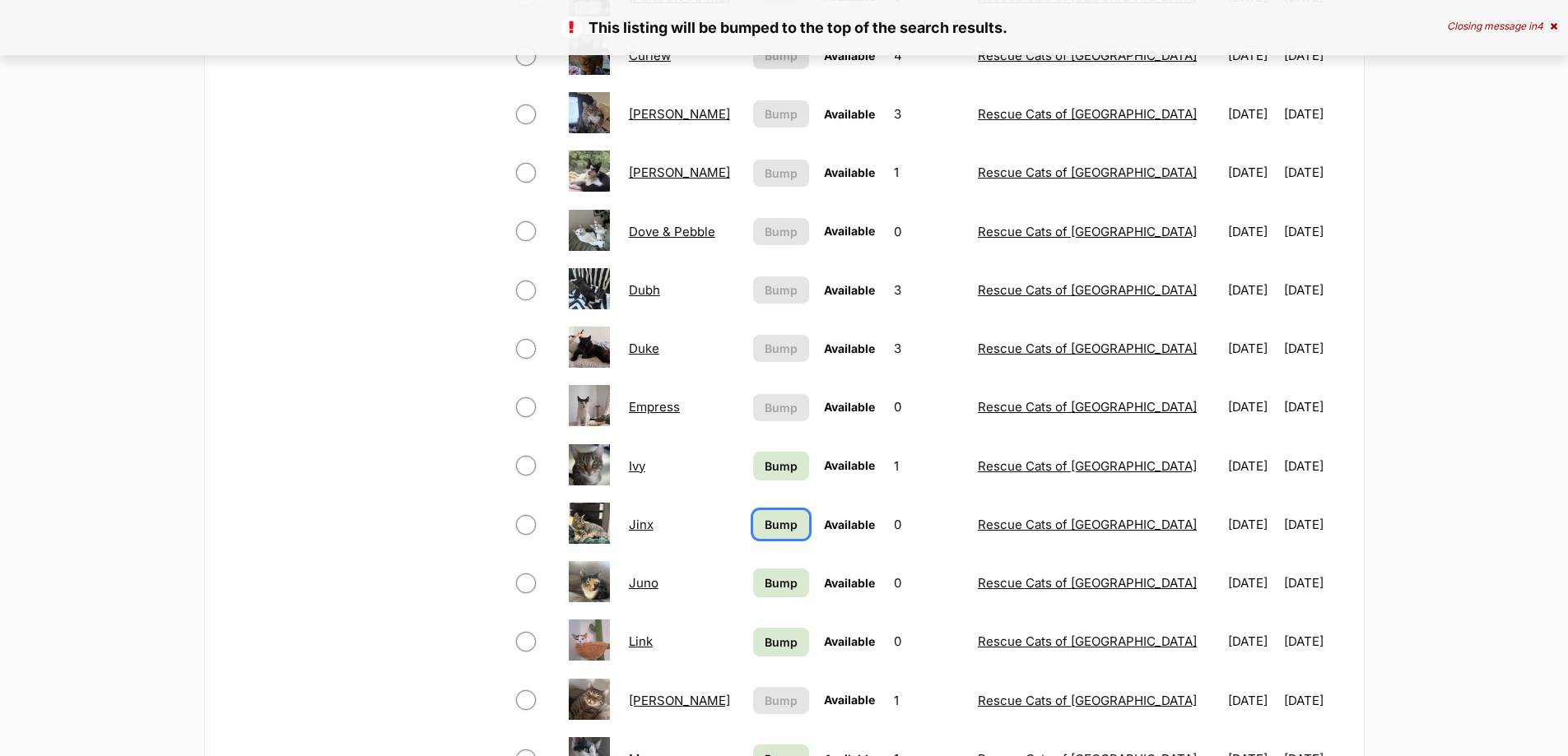
click at [770, 532] on span "Bump" at bounding box center [781, 524] width 33 height 18
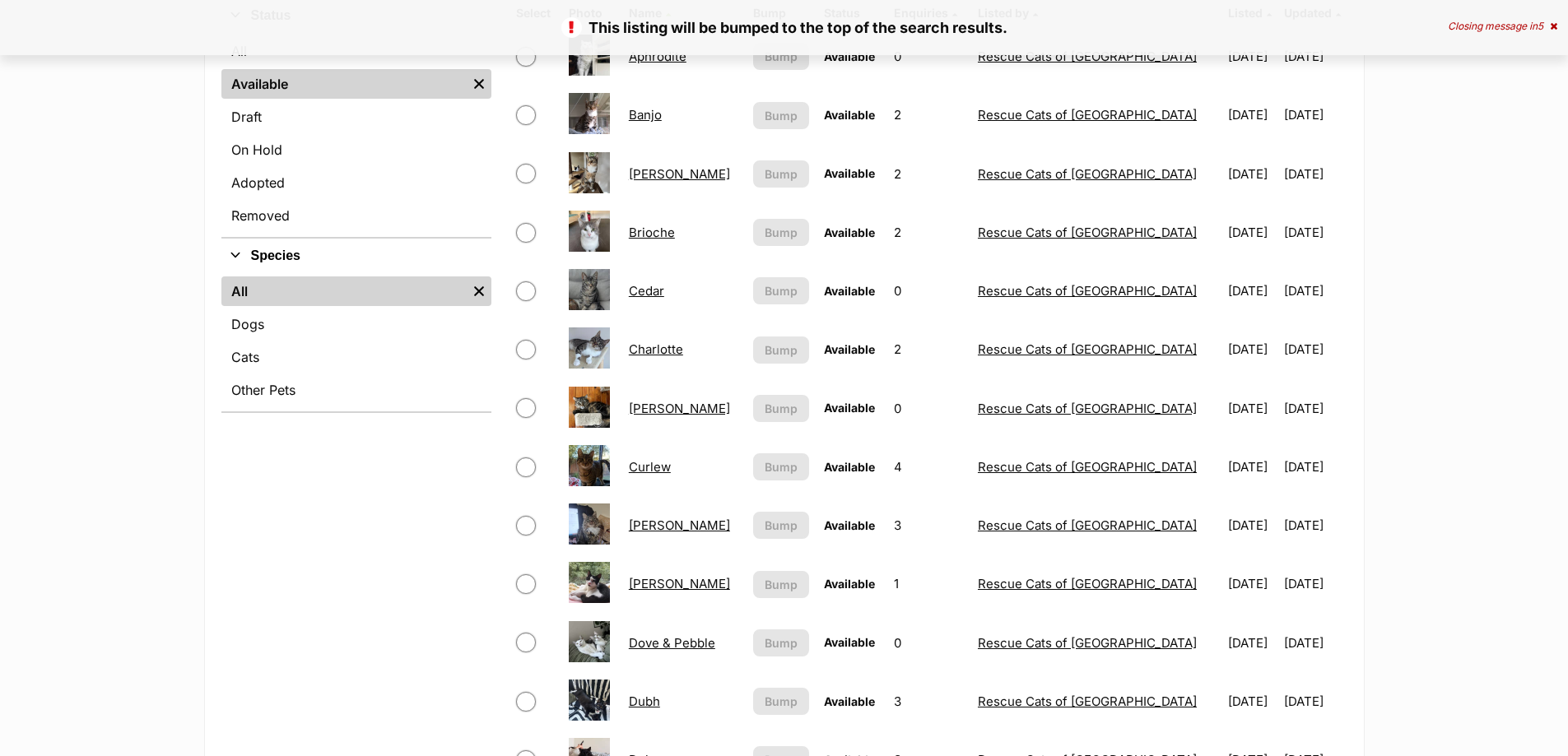
scroll to position [741, 0]
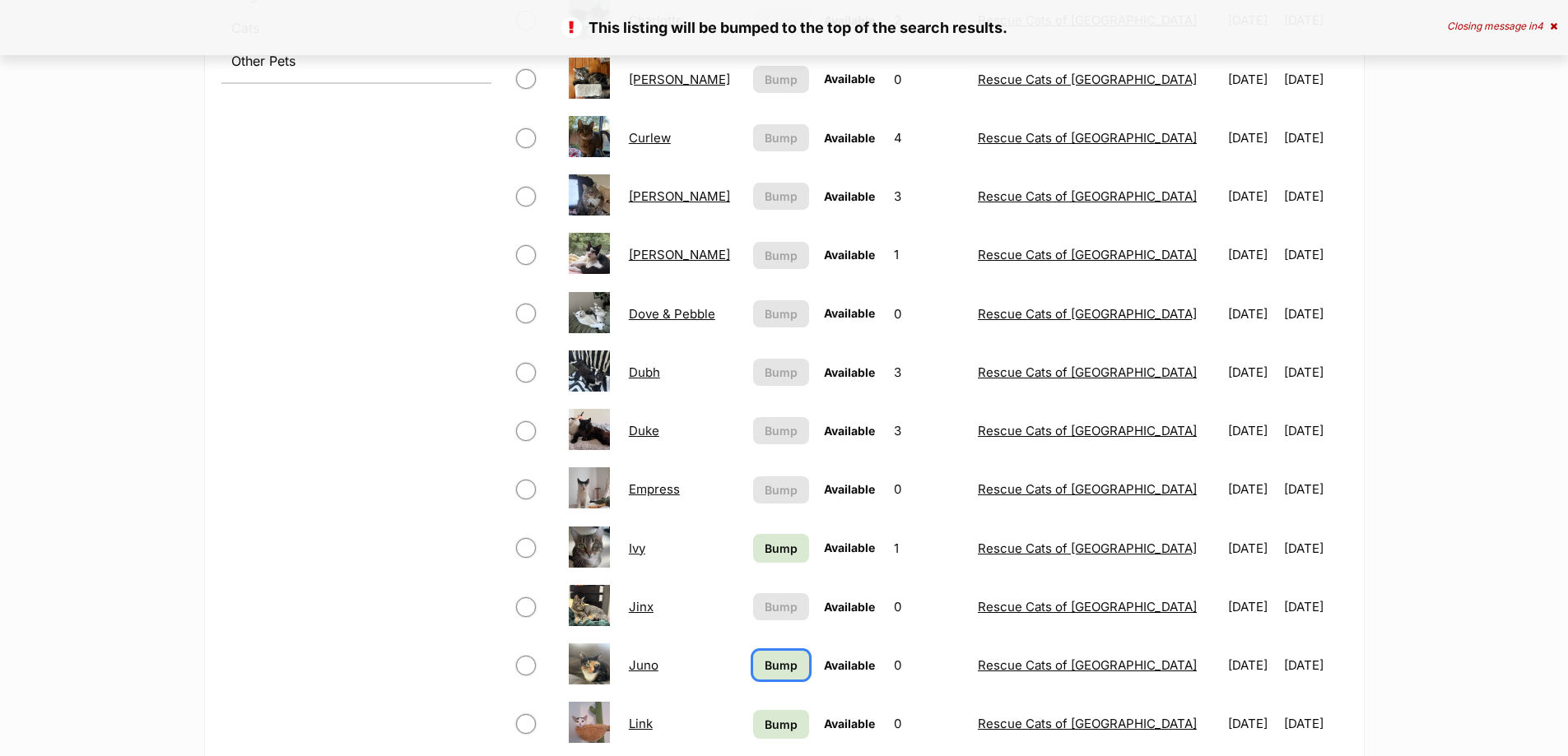
click at [792, 670] on span "Bump" at bounding box center [781, 666] width 33 height 18
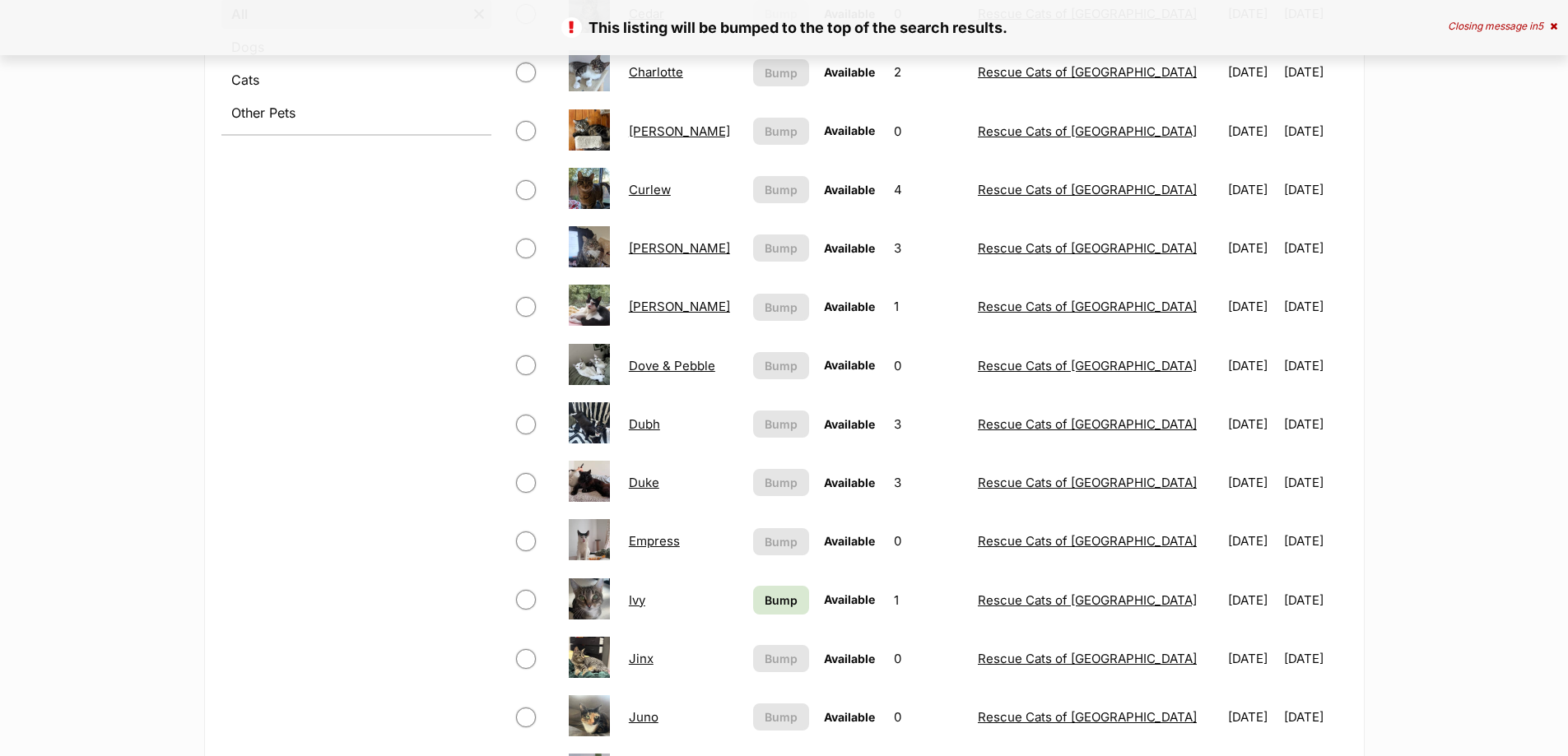
scroll to position [905, 0]
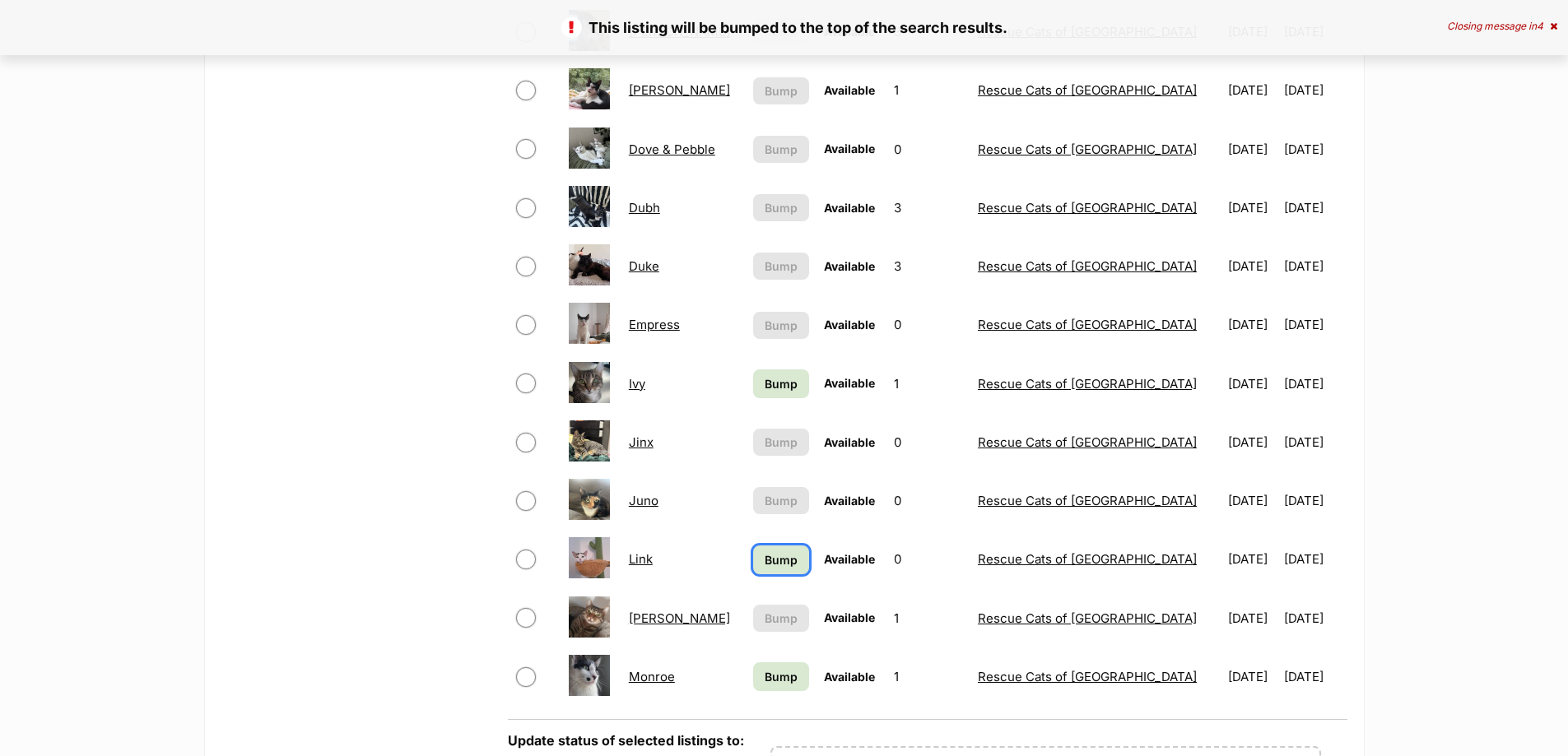
click at [765, 561] on span "Bump" at bounding box center [781, 560] width 33 height 18
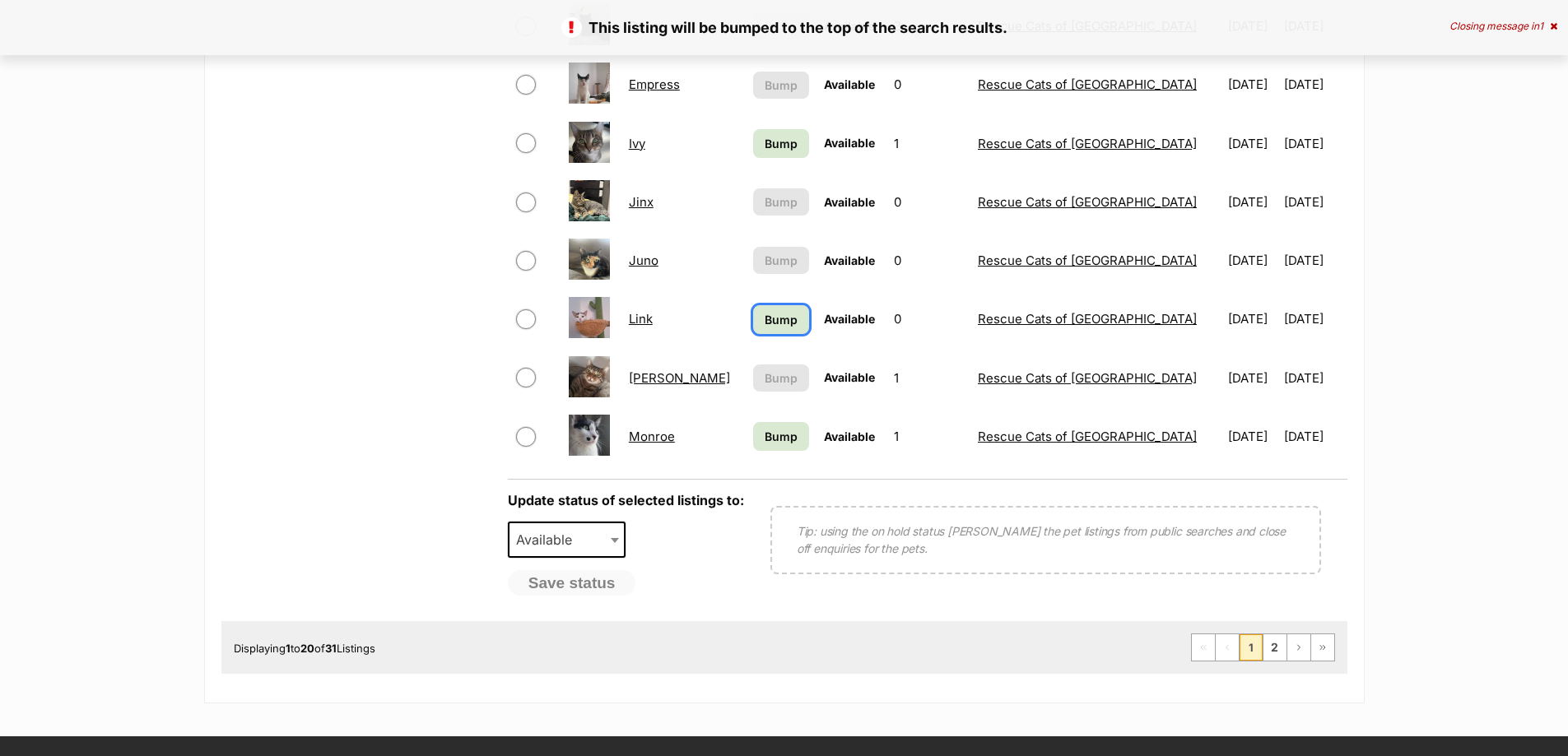
scroll to position [1317, 0]
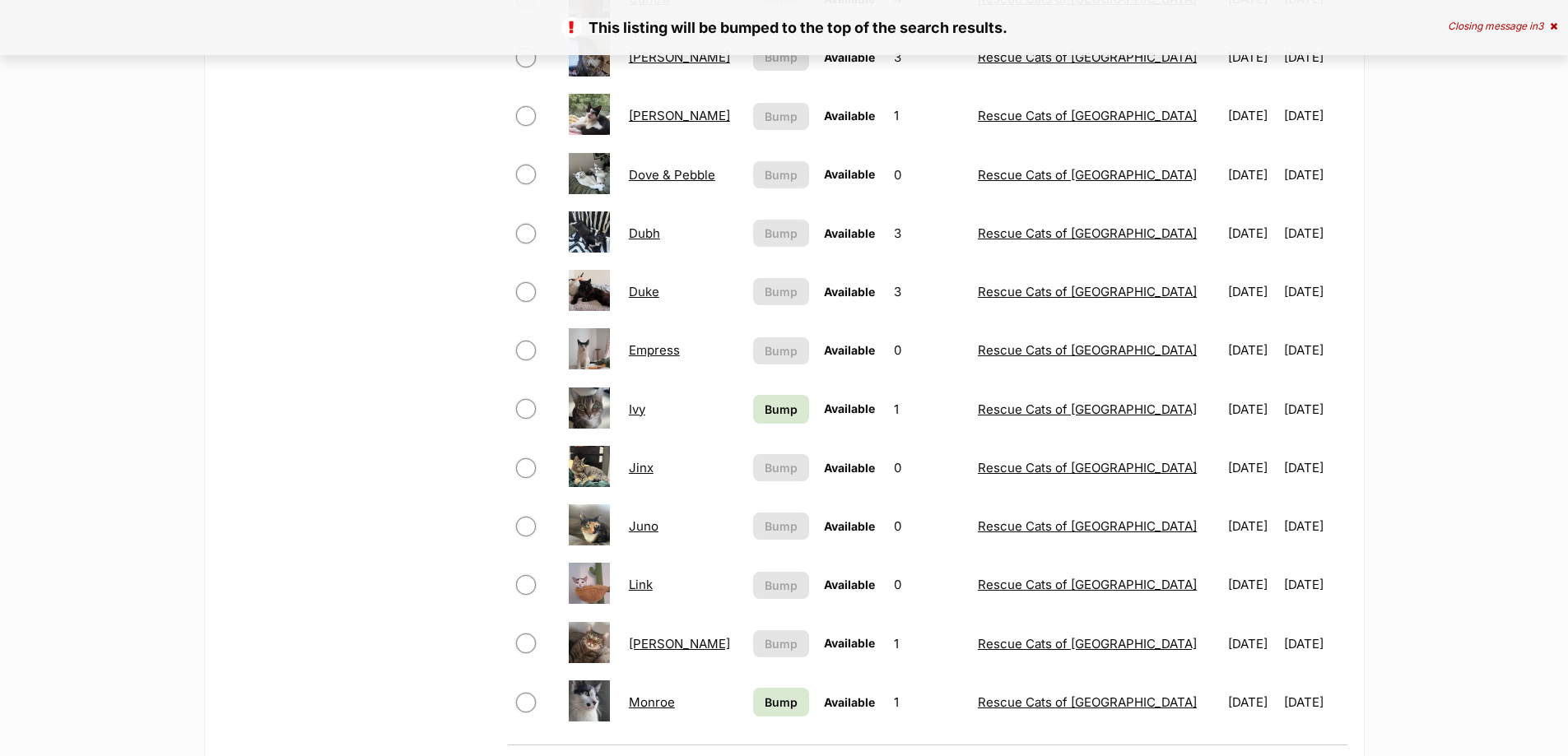
scroll to position [988, 0]
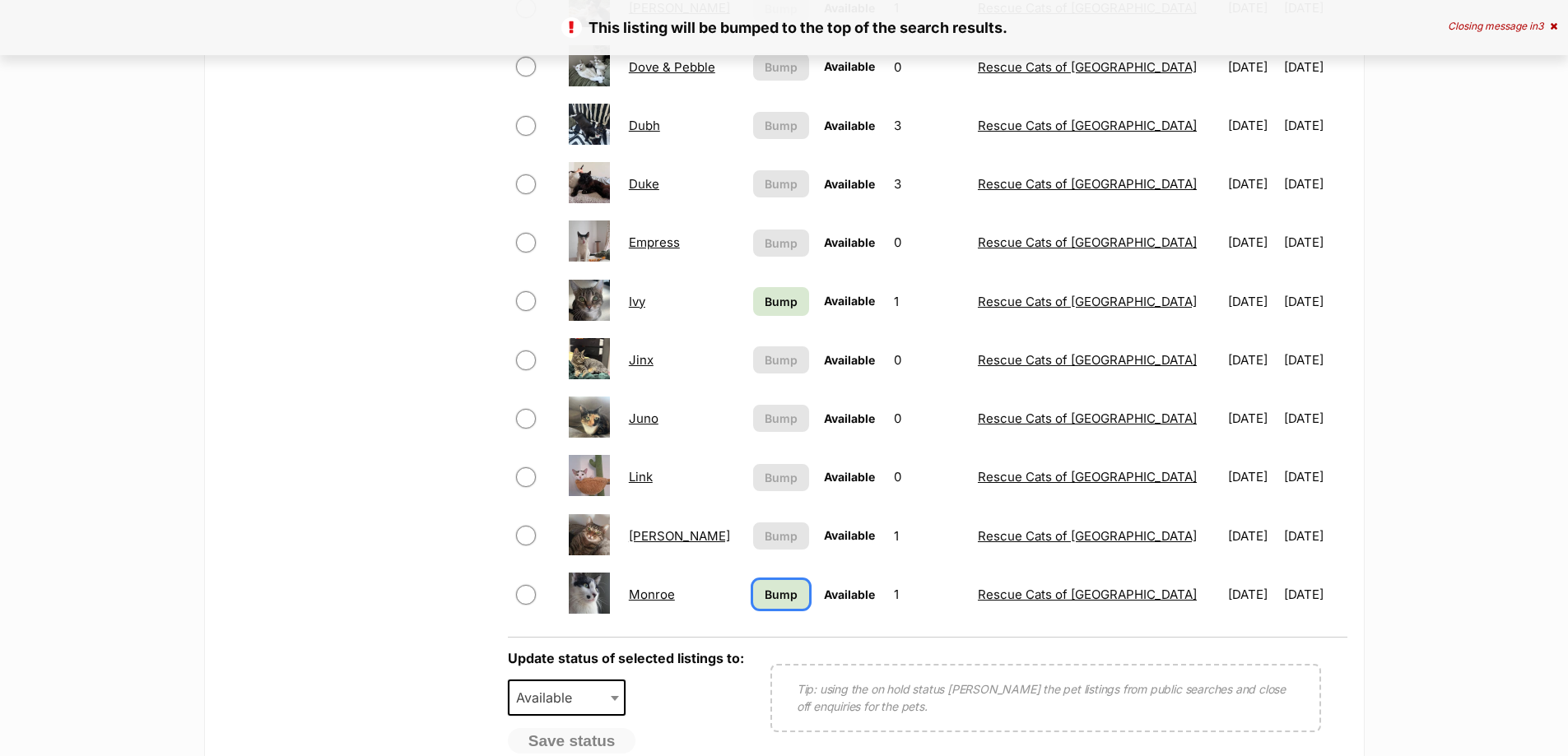
click at [780, 609] on link "Bump" at bounding box center [781, 595] width 56 height 29
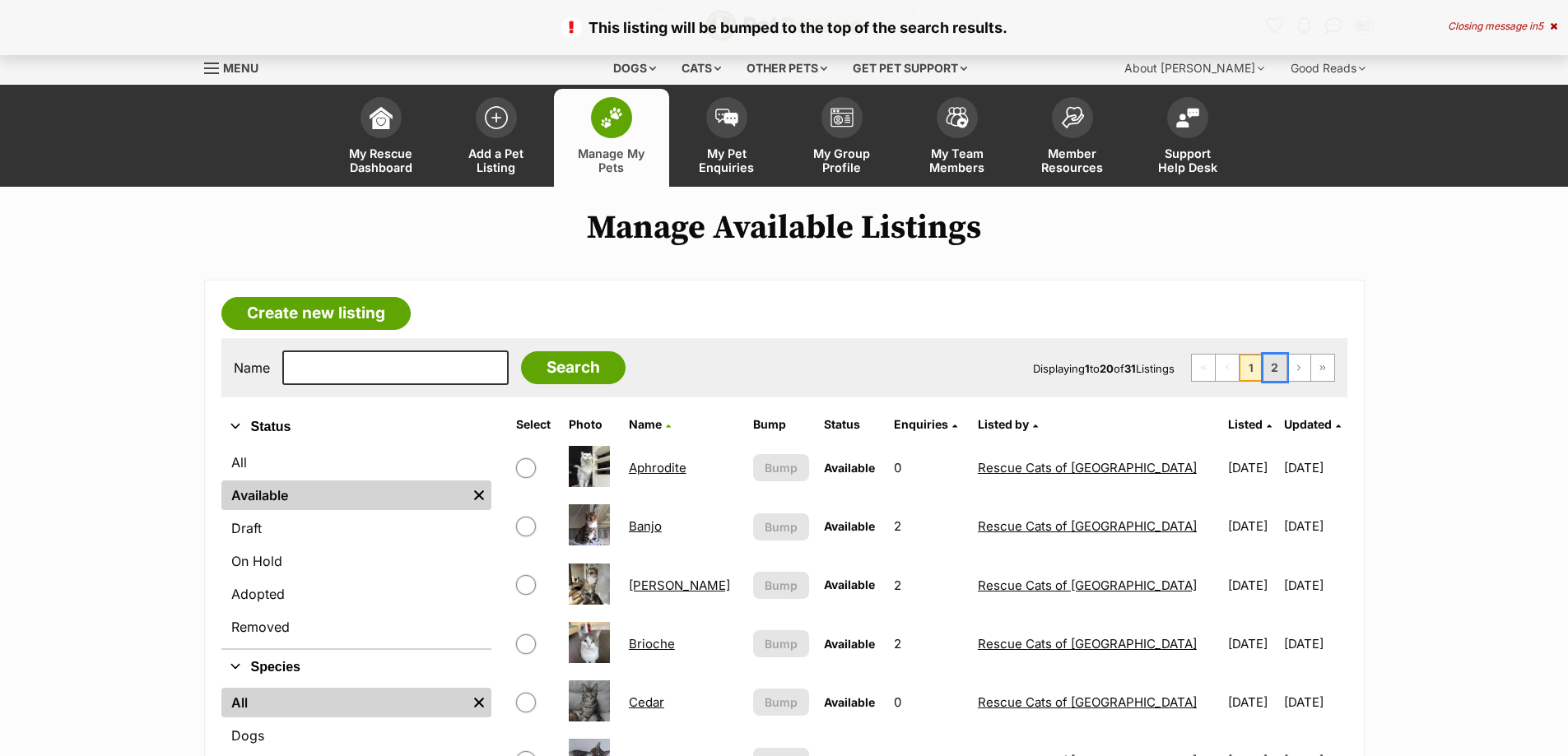
click at [1269, 371] on link "2" at bounding box center [1275, 367] width 23 height 26
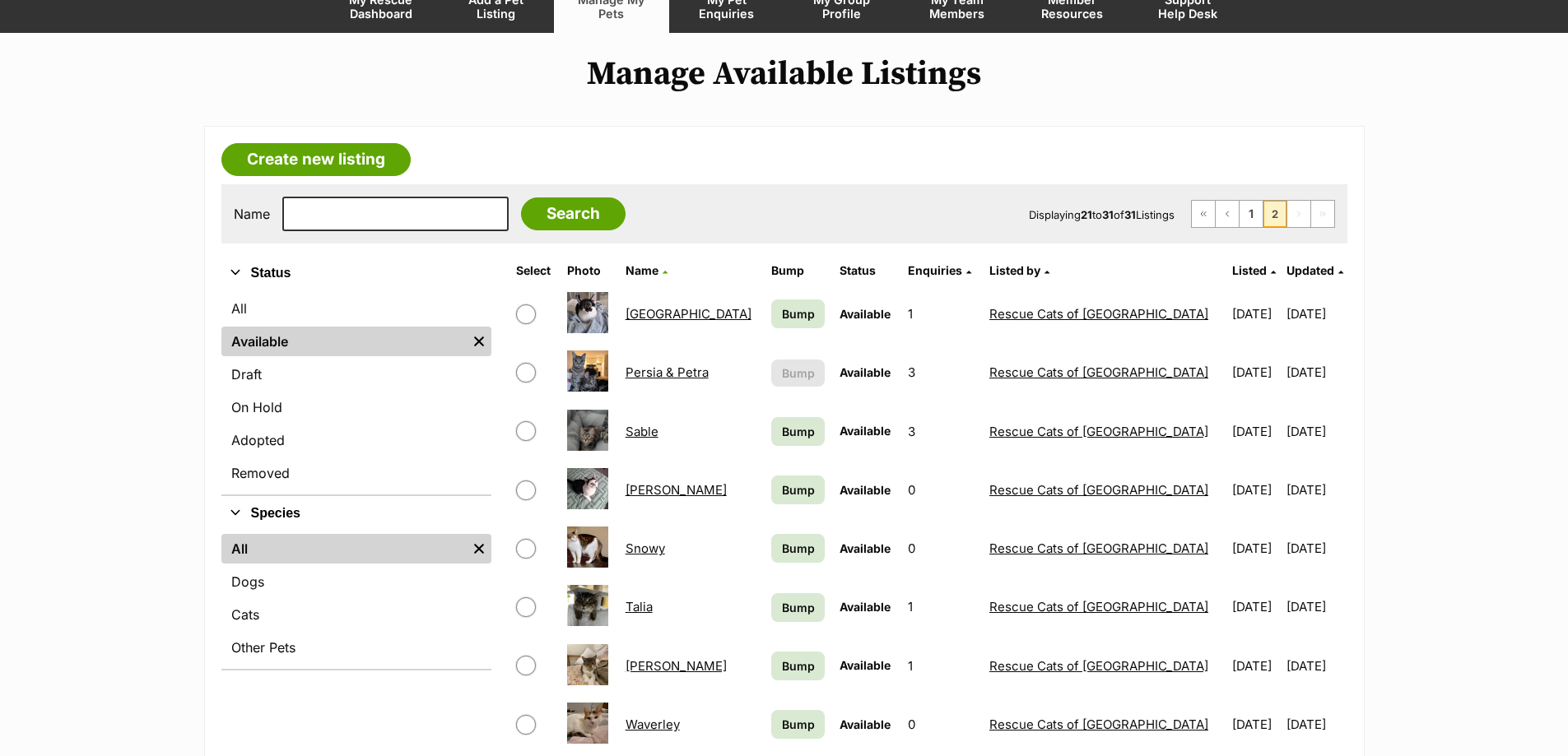
scroll to position [165, 0]
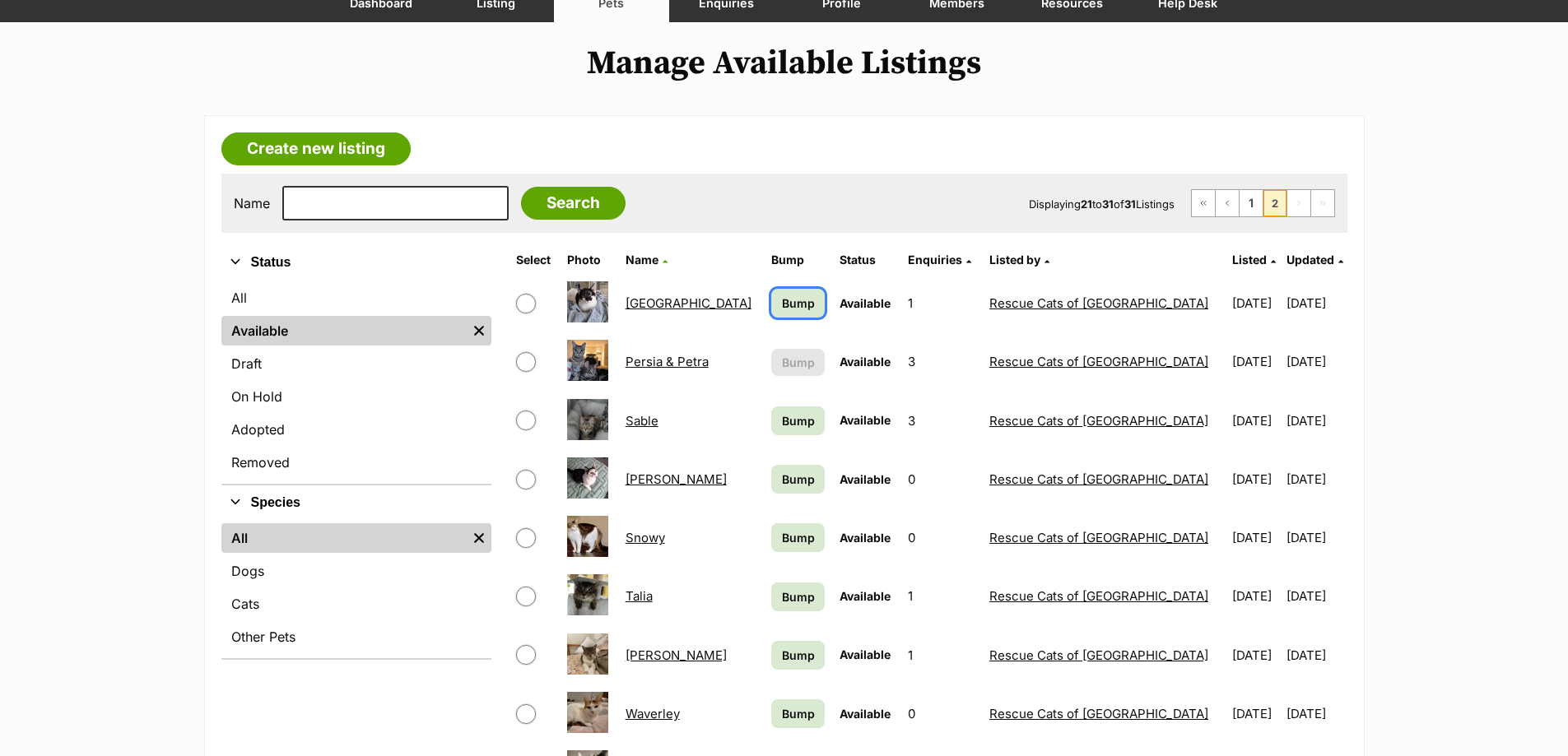
click at [782, 307] on span "Bump" at bounding box center [799, 303] width 33 height 18
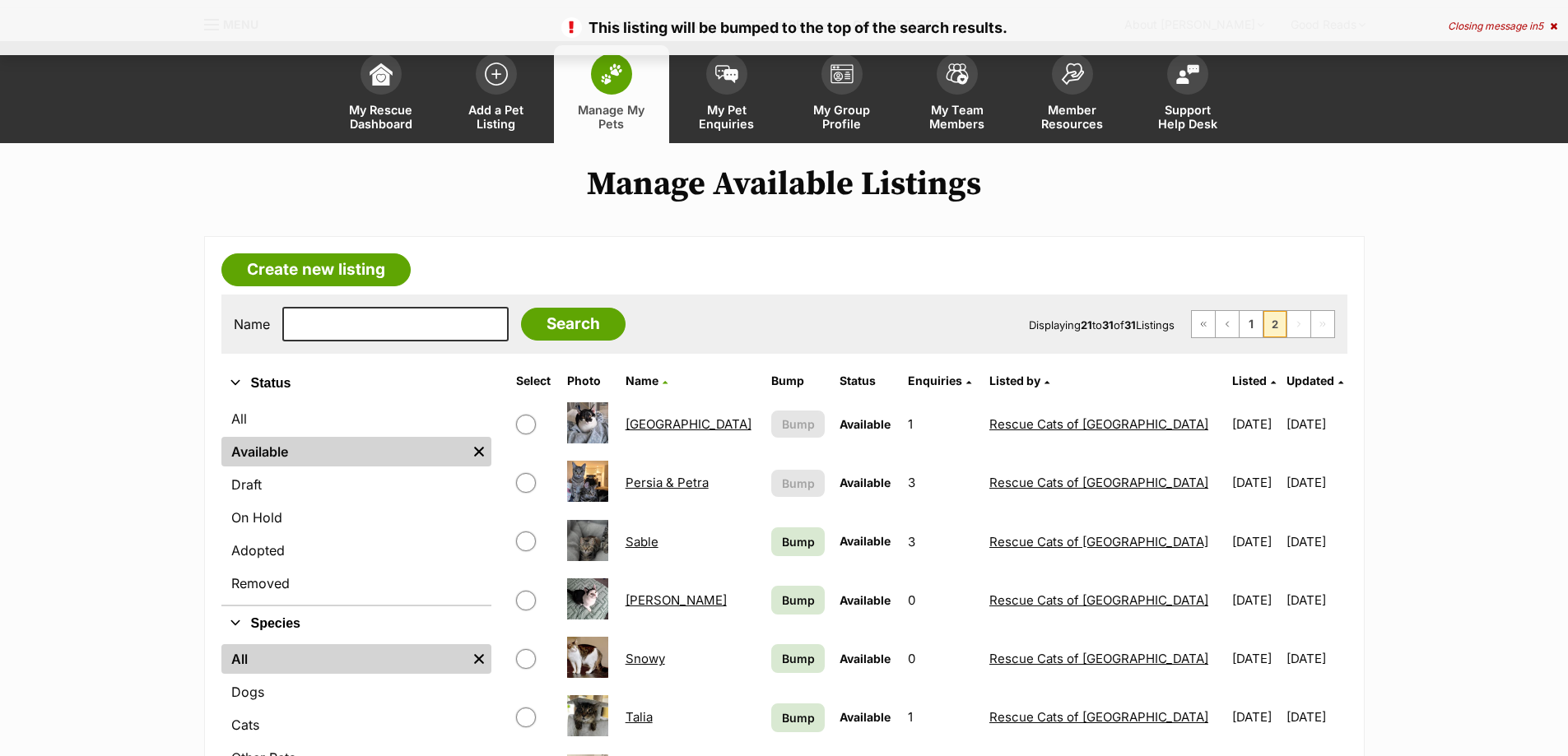
scroll to position [82, 0]
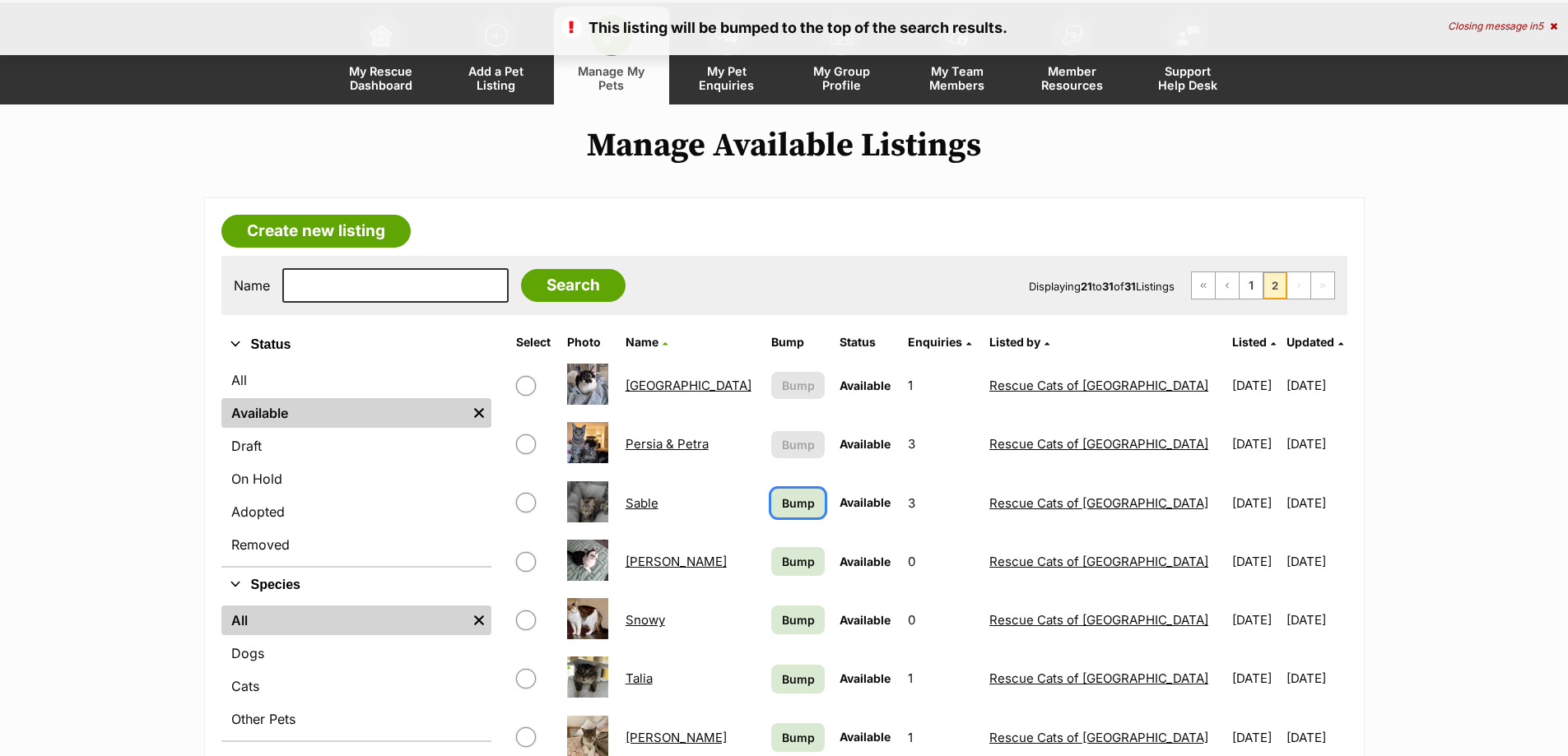
click at [782, 503] on span "Bump" at bounding box center [799, 503] width 33 height 18
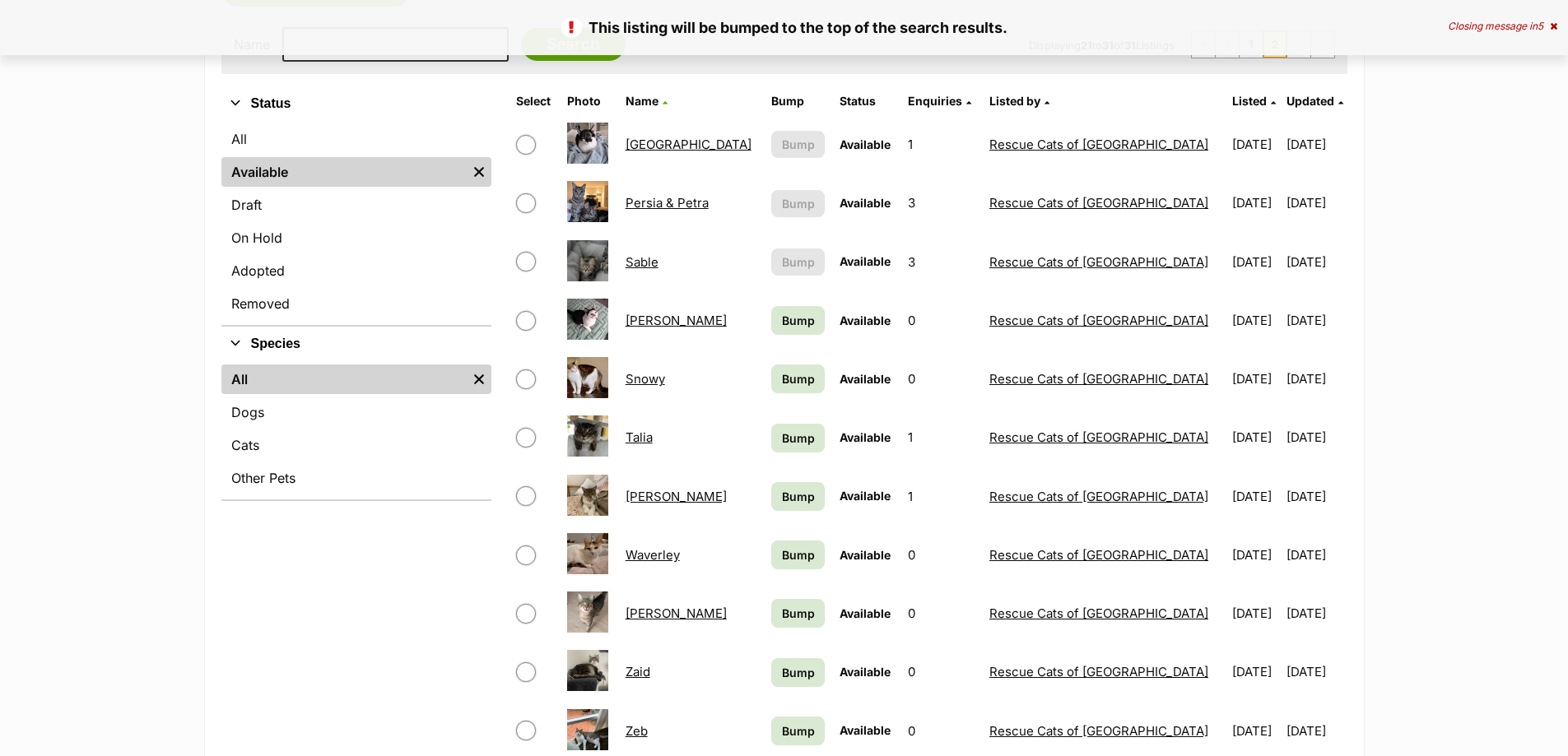
scroll to position [329, 0]
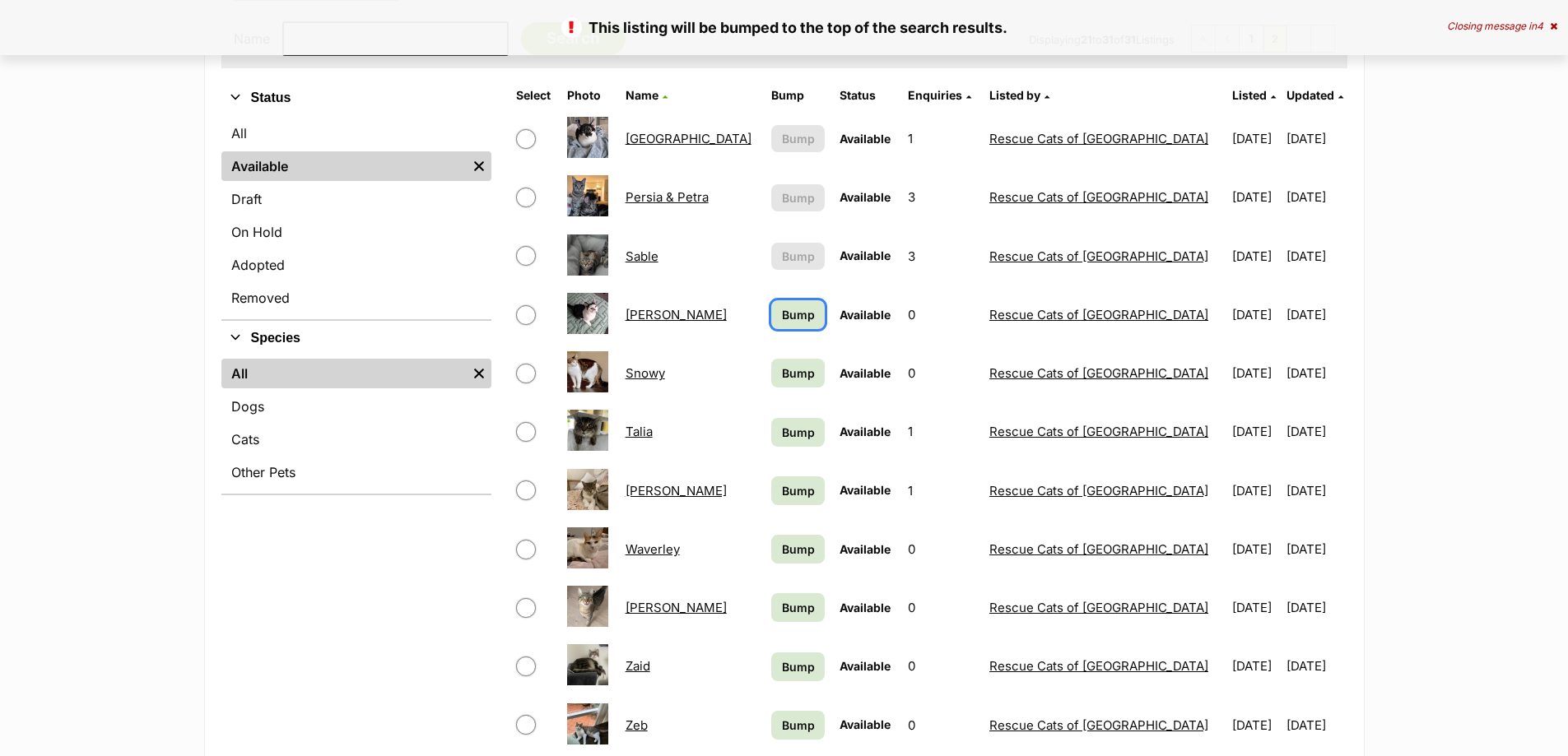
click at [782, 310] on span "Bump" at bounding box center [799, 315] width 33 height 18
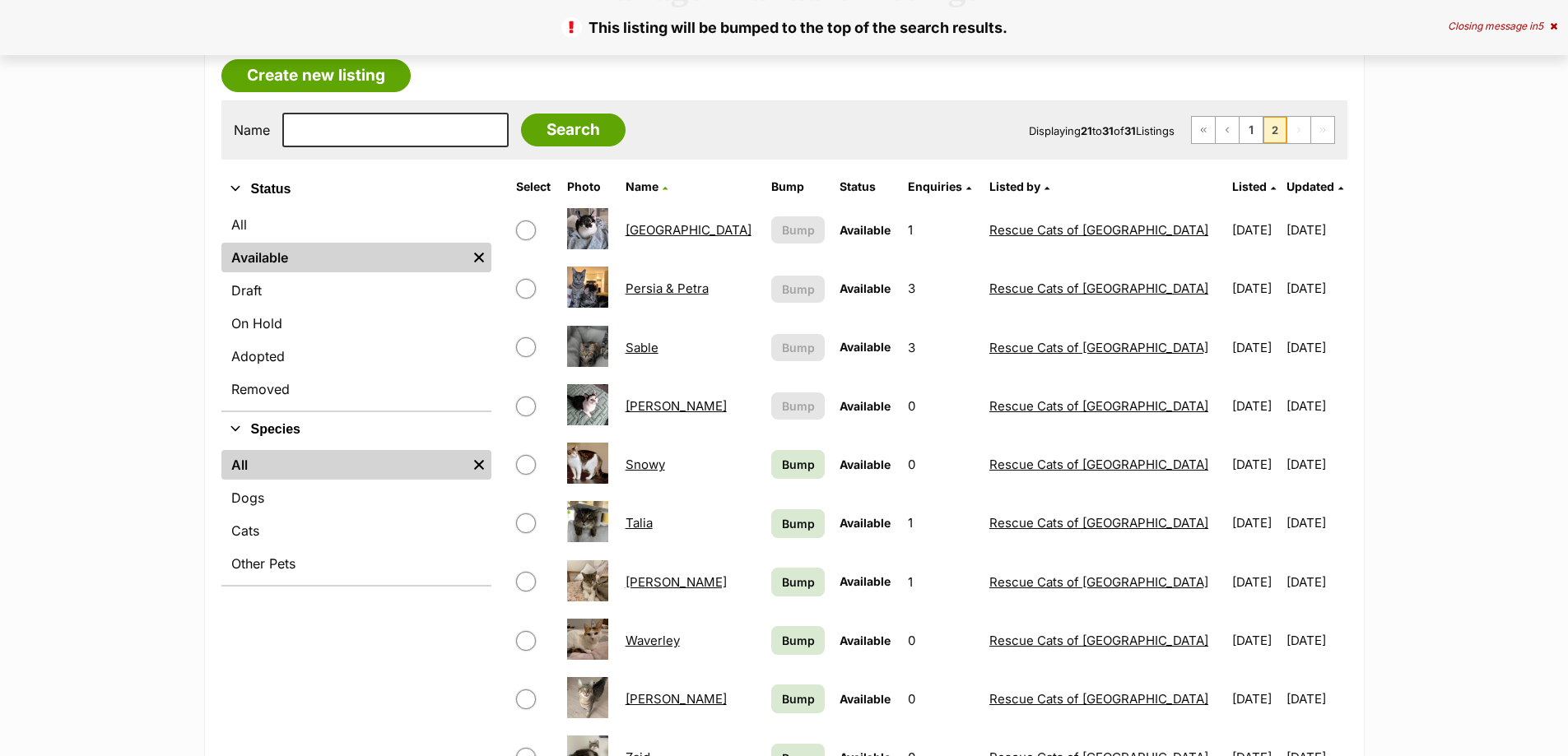
scroll to position [247, 0]
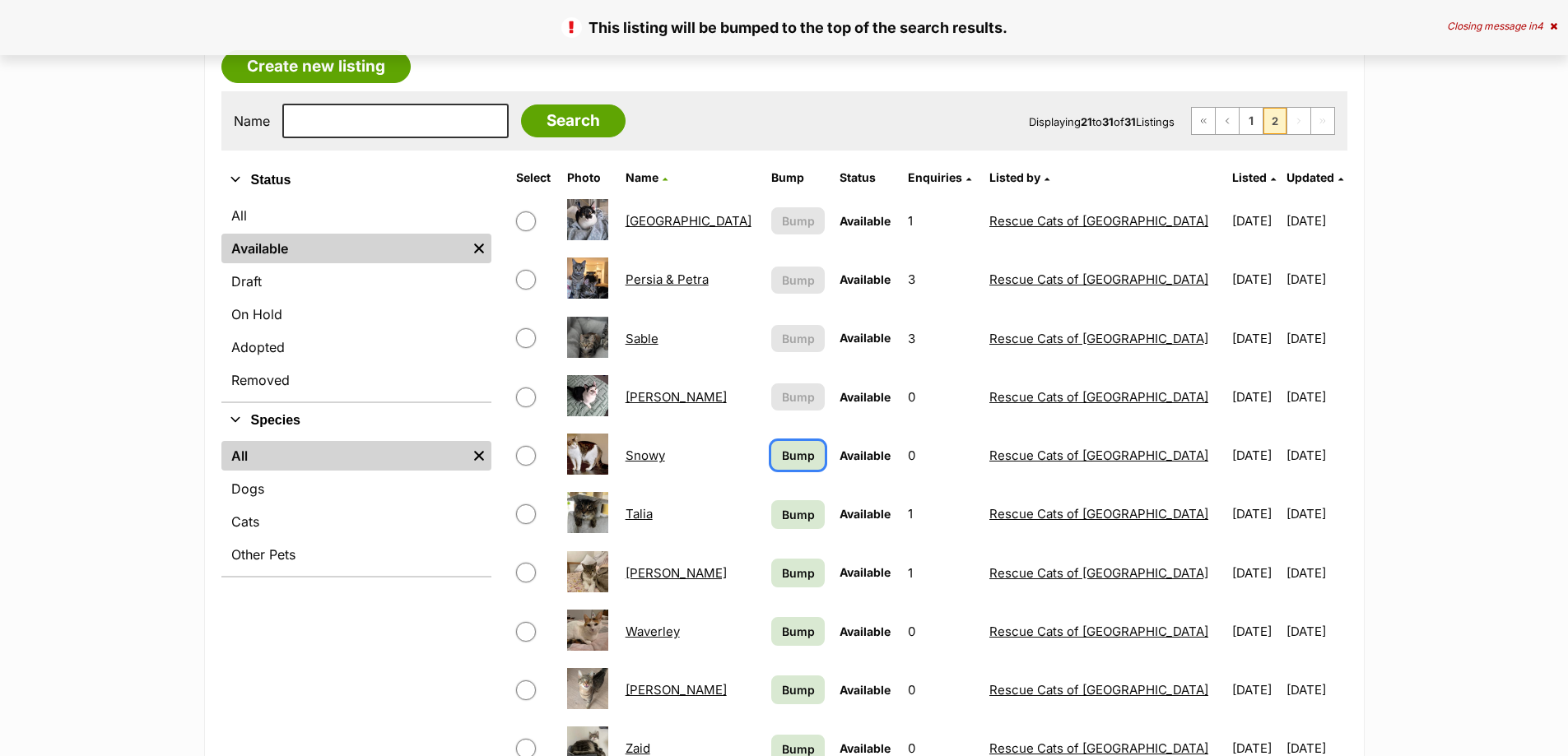
click at [782, 464] on span "Bump" at bounding box center [799, 456] width 33 height 18
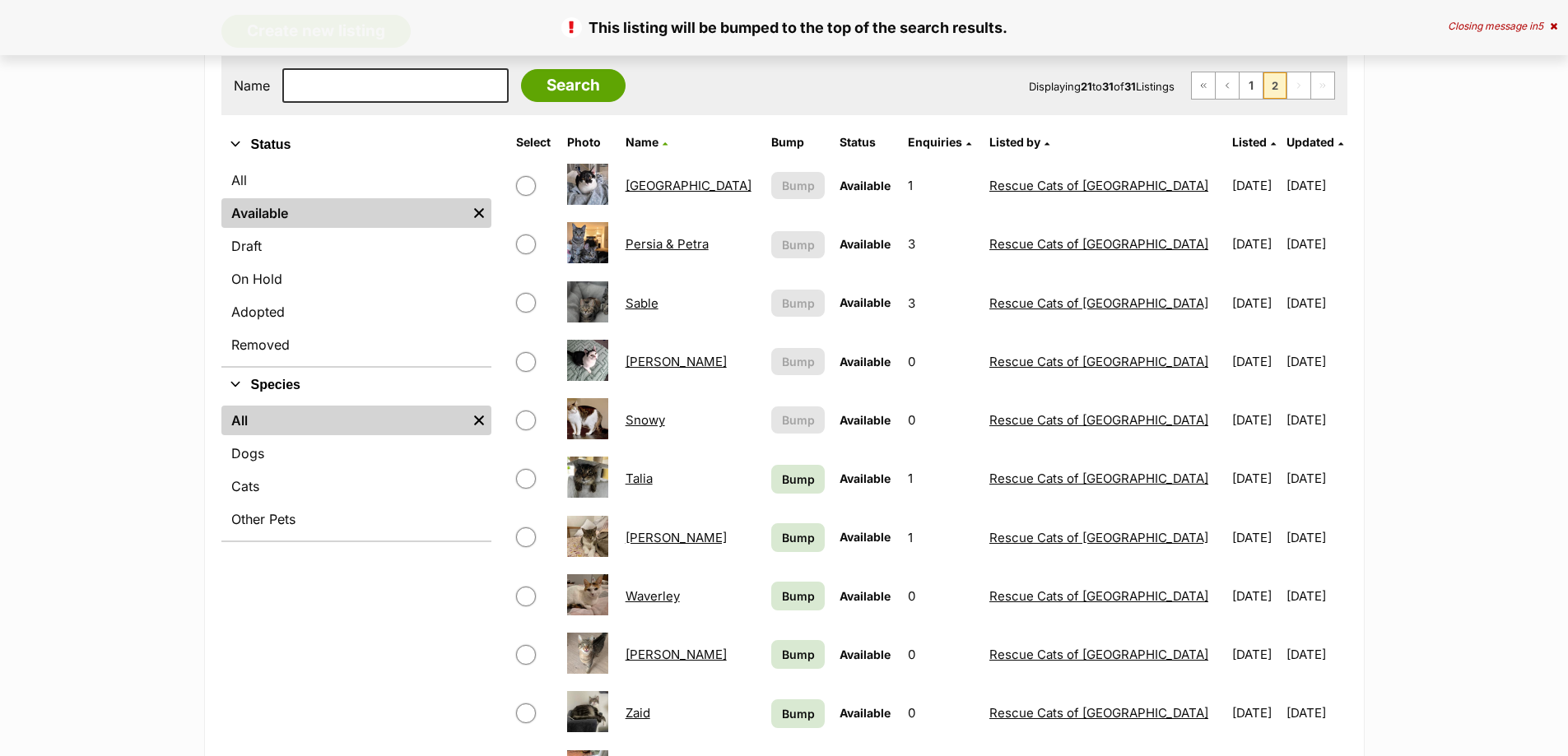
scroll to position [329, 0]
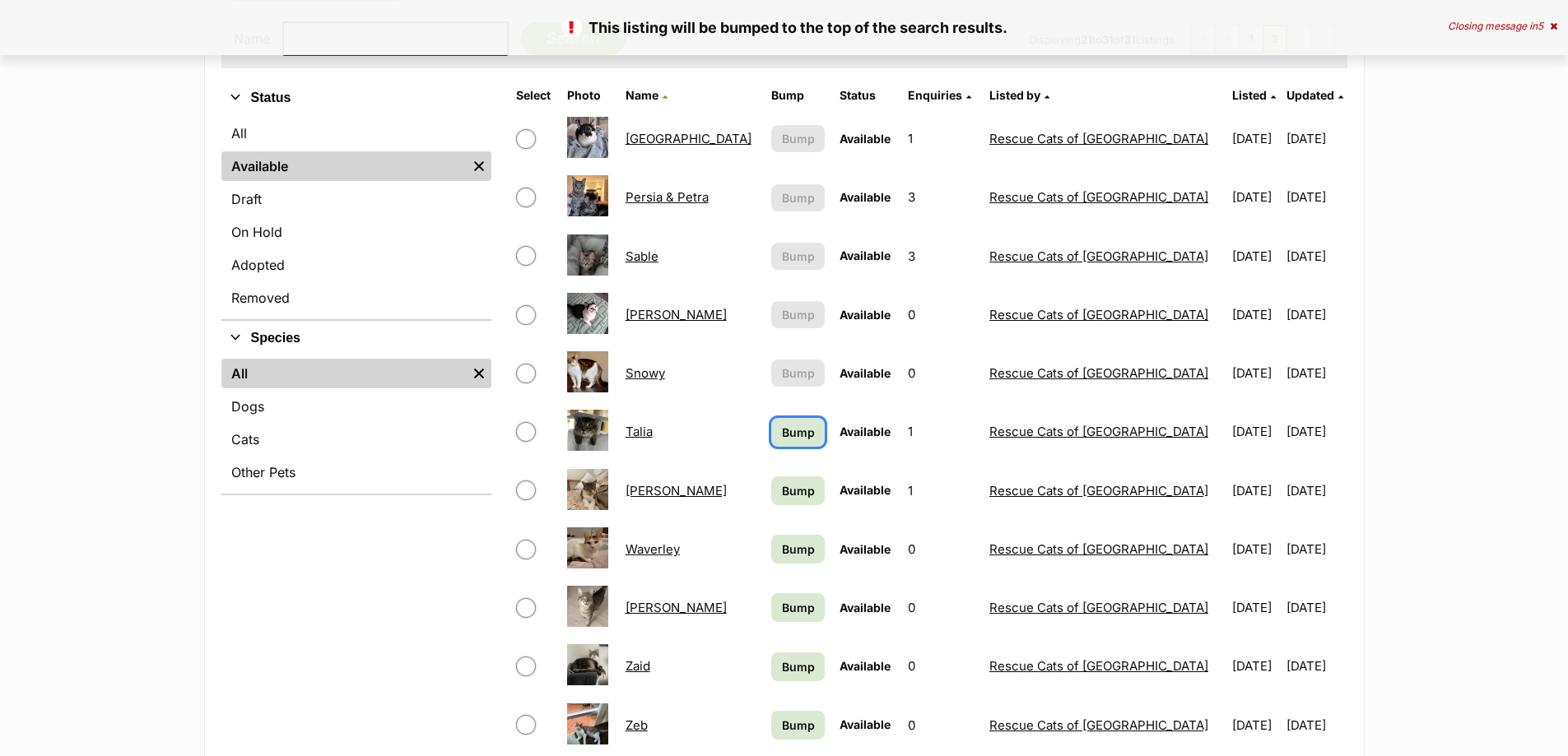
click at [771, 446] on link "Bump" at bounding box center [797, 432] width 53 height 29
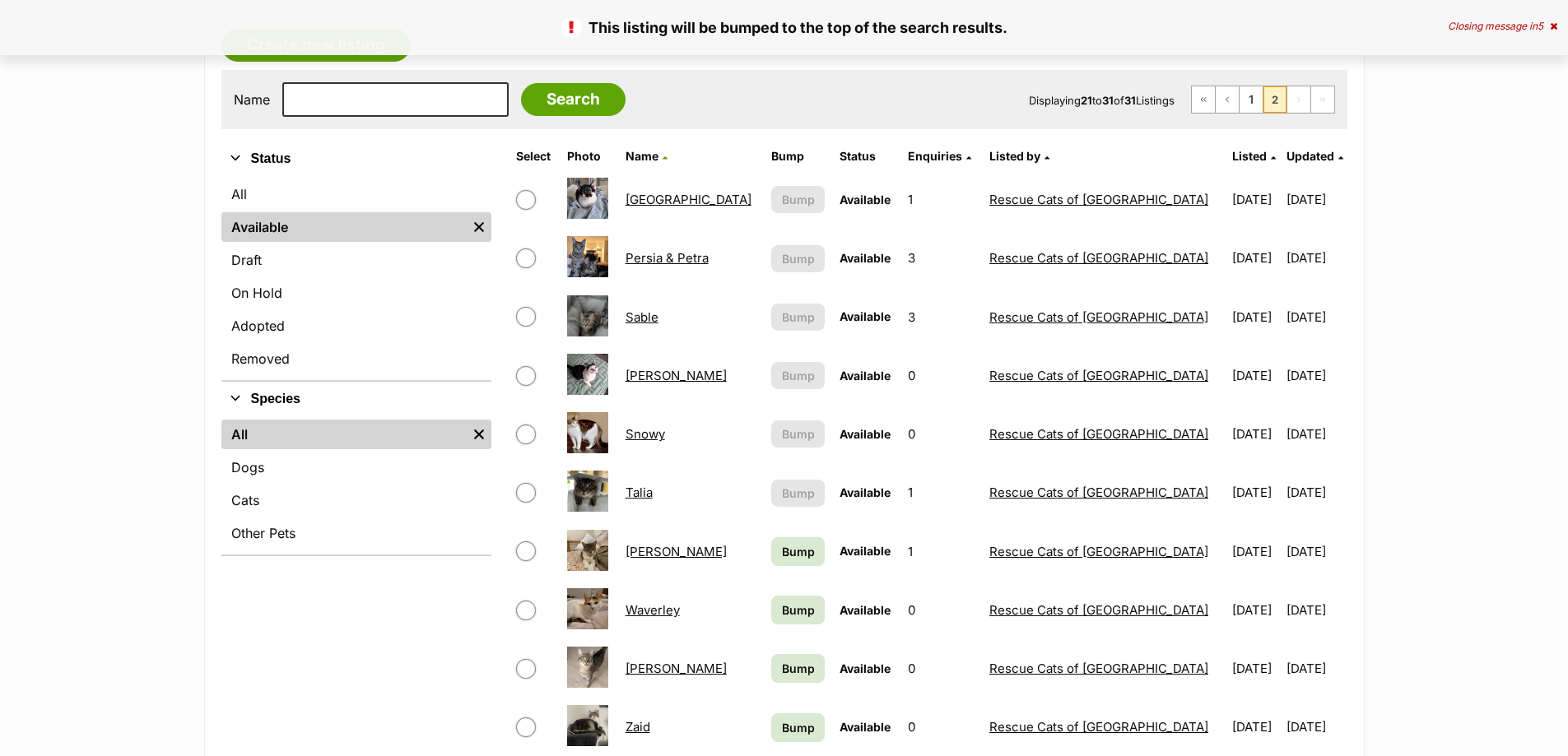
scroll to position [411, 0]
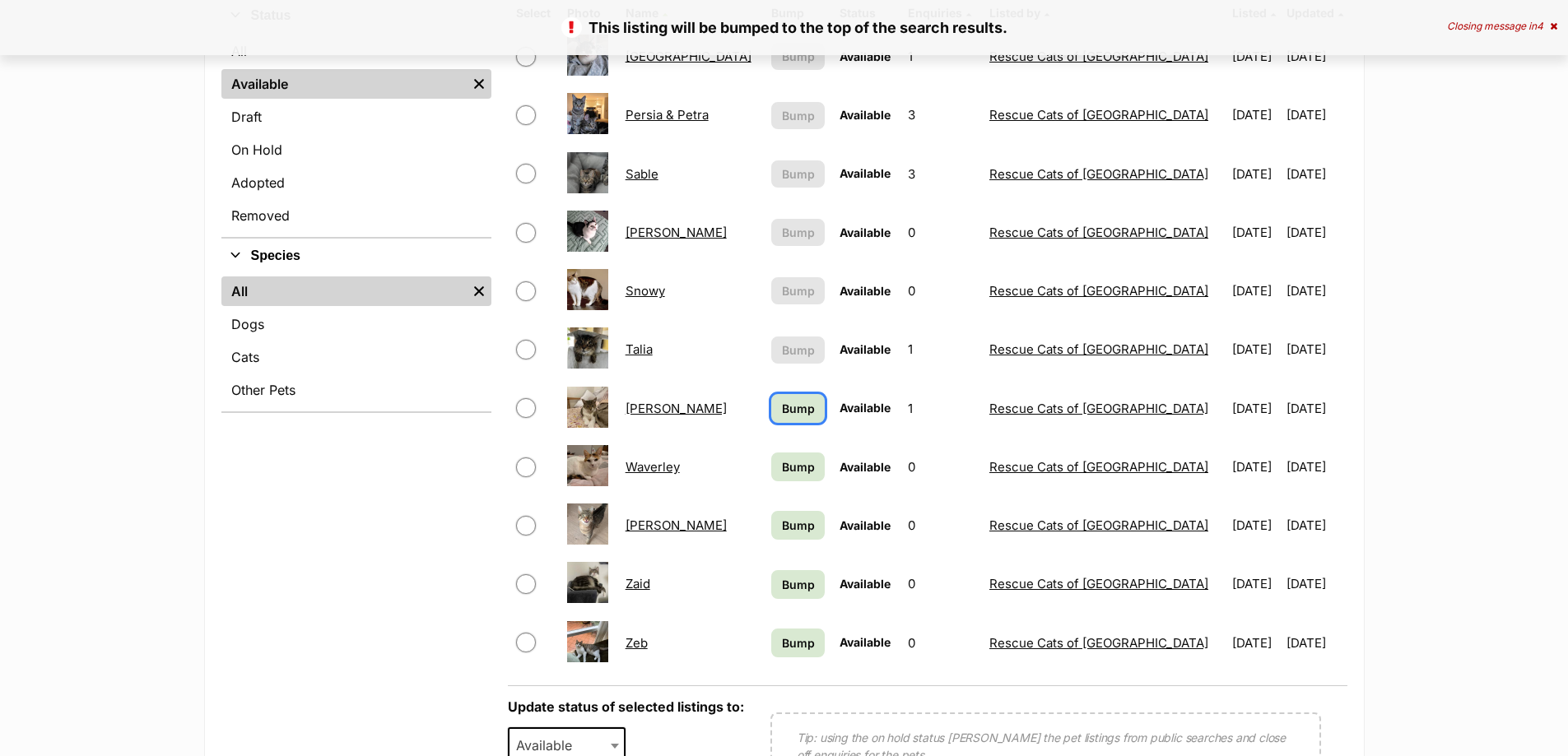
click at [798, 403] on link "Bump" at bounding box center [797, 409] width 53 height 29
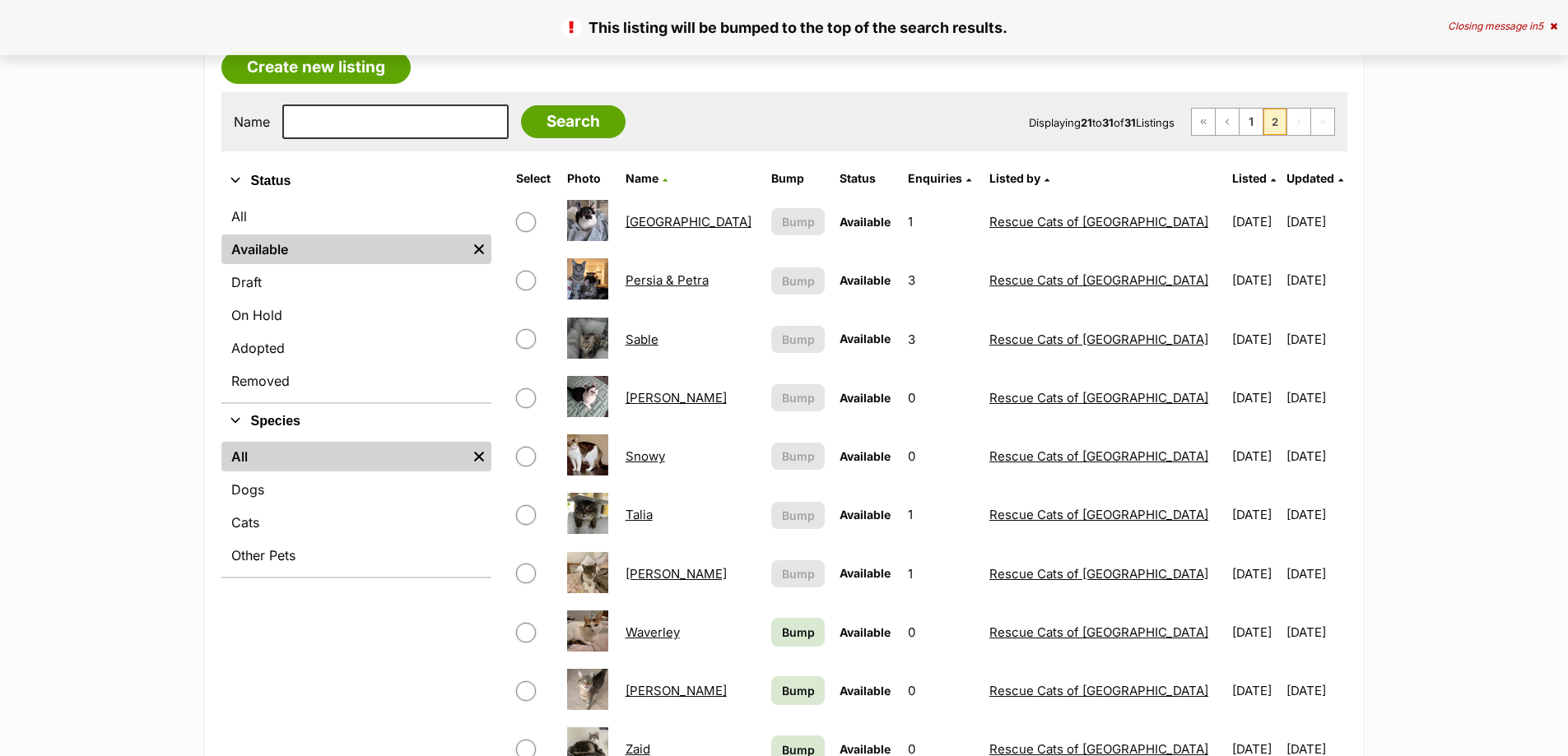
scroll to position [329, 0]
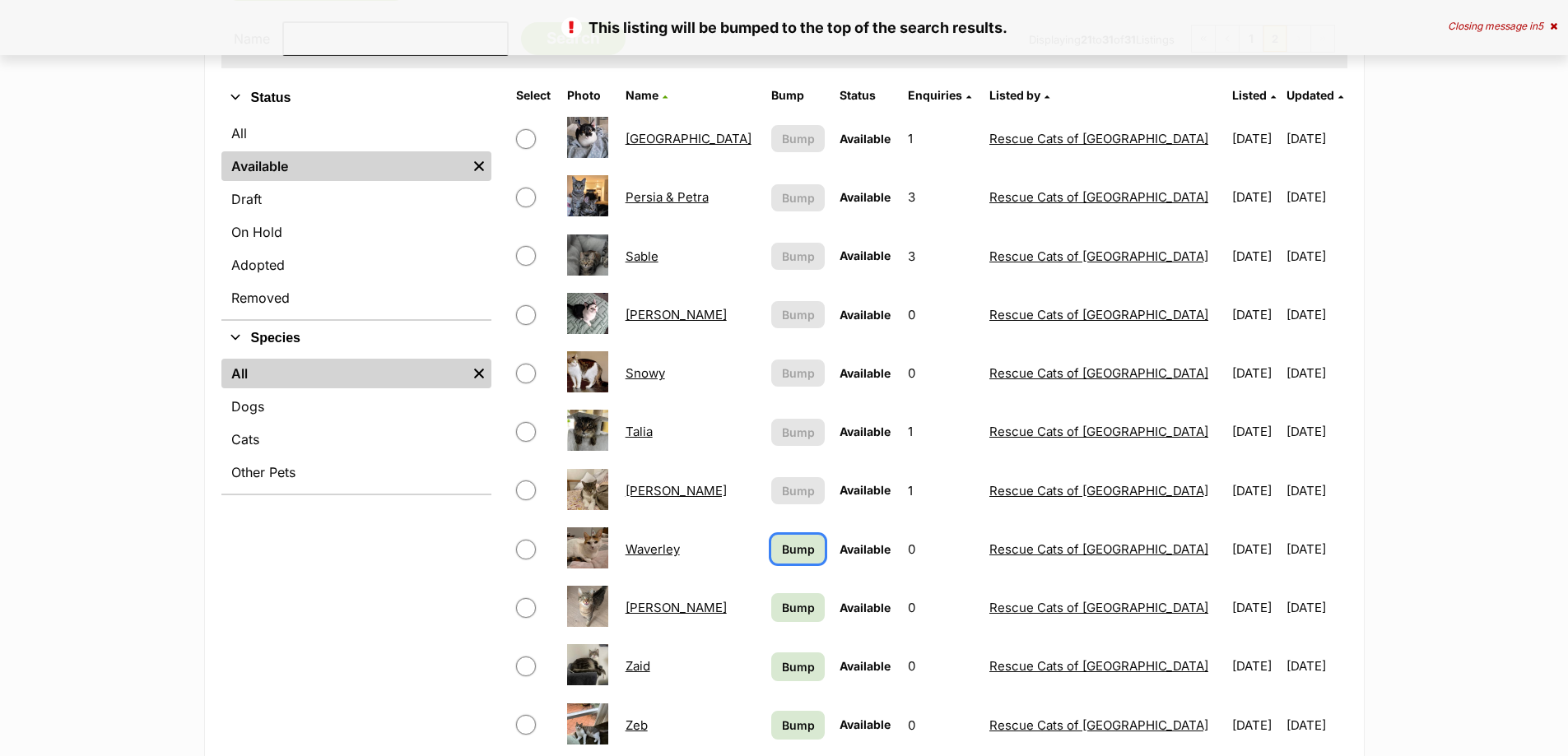
click at [782, 547] on span "Bump" at bounding box center [799, 550] width 33 height 18
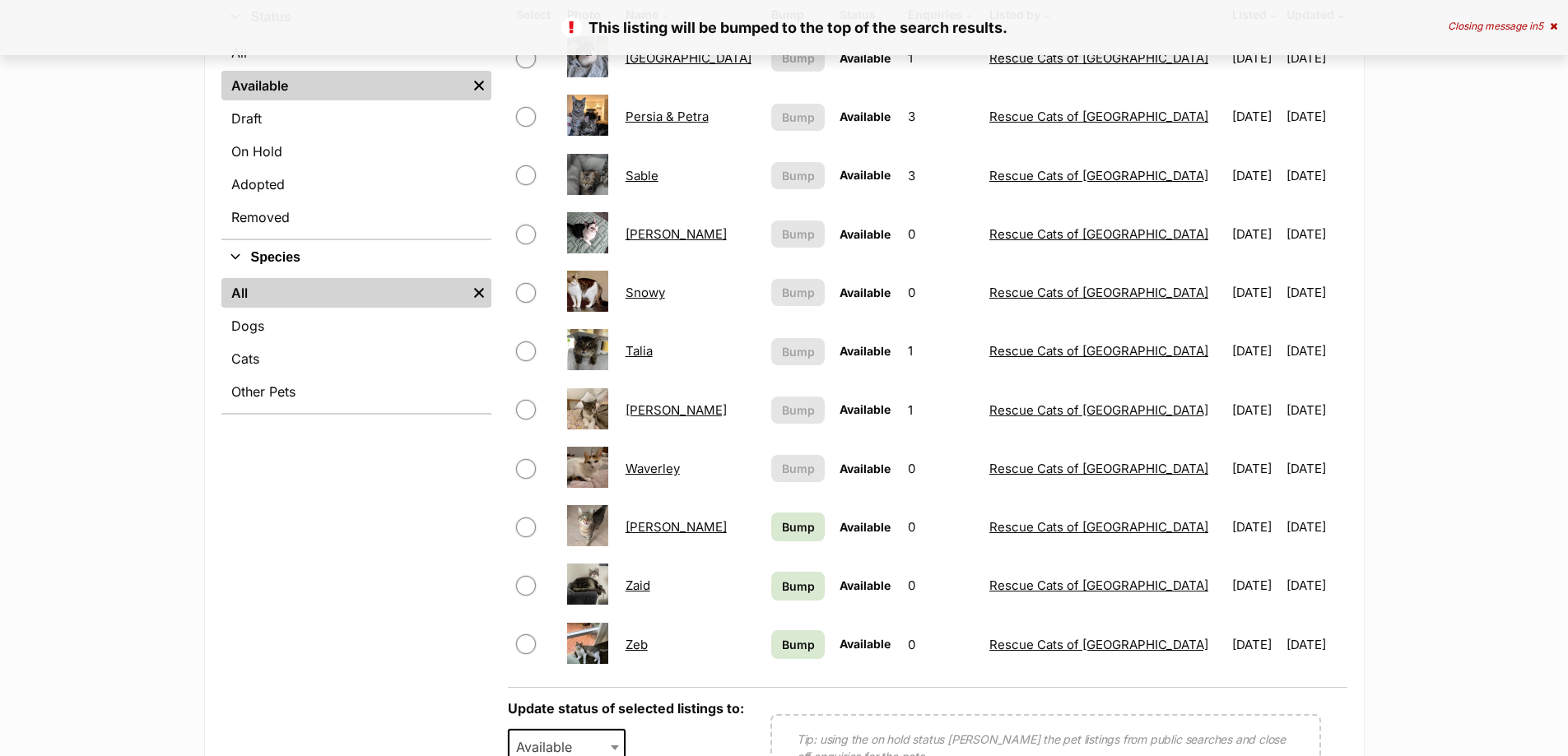
scroll to position [411, 0]
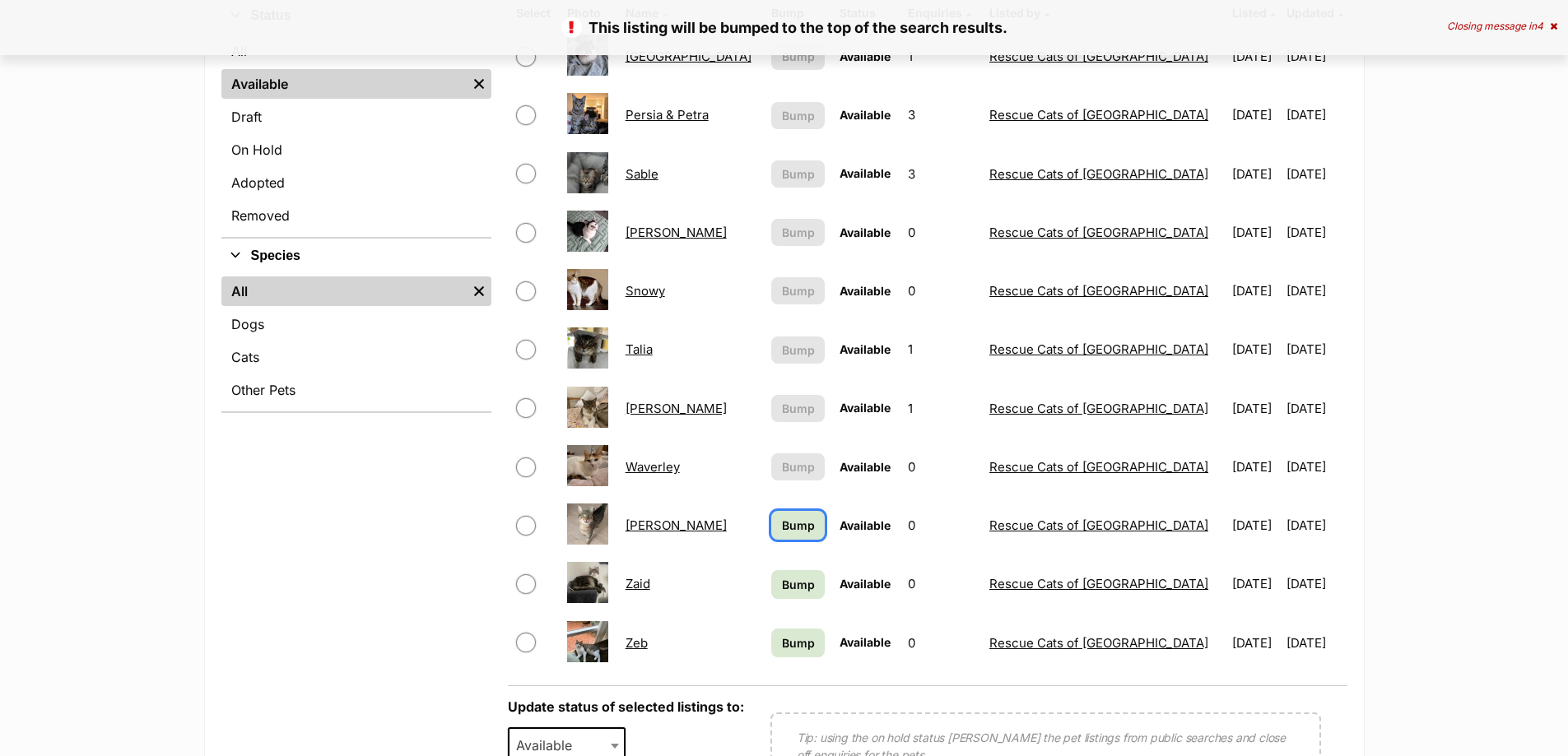
click at [771, 514] on link "Bump" at bounding box center [797, 525] width 53 height 29
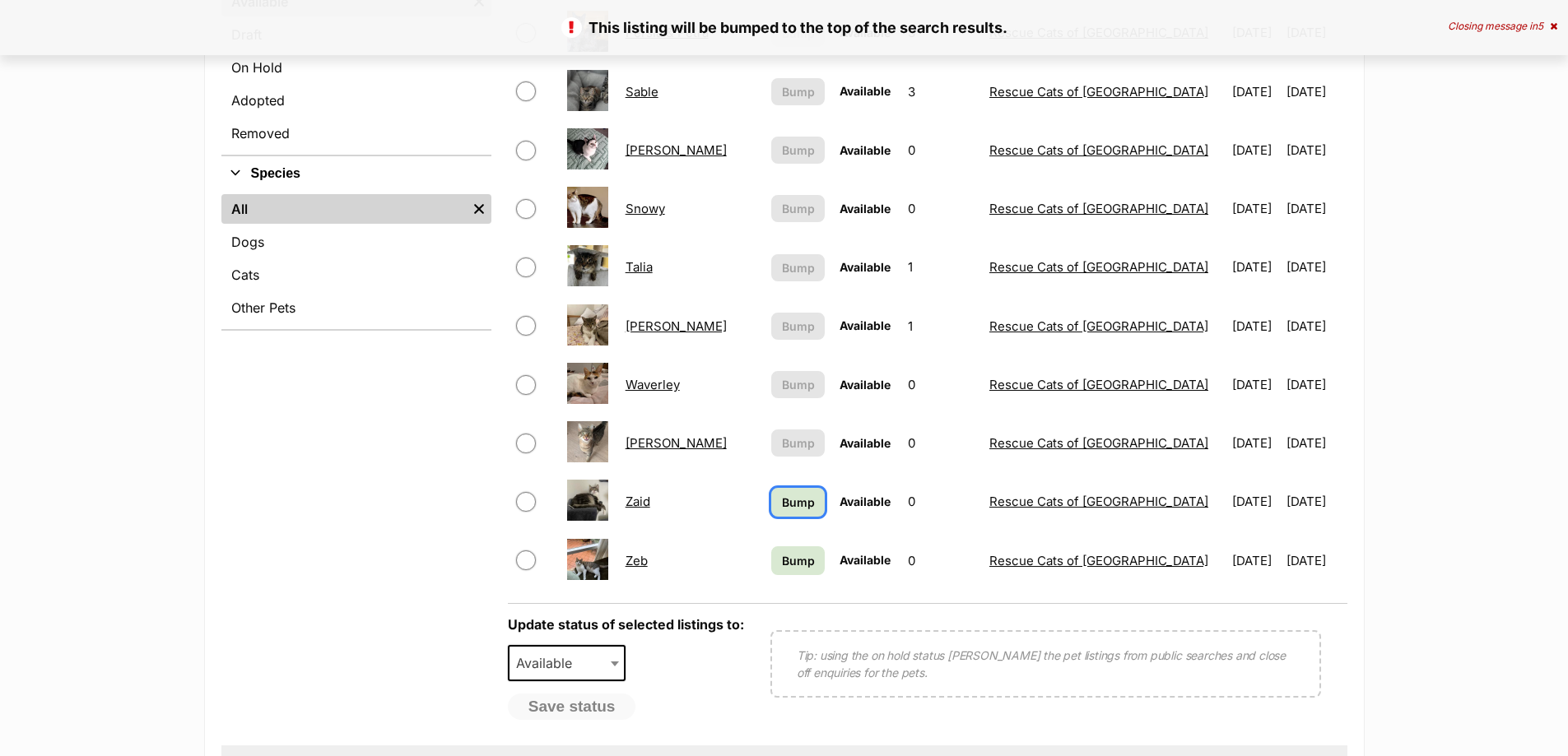
click at [782, 508] on span "Bump" at bounding box center [799, 503] width 33 height 18
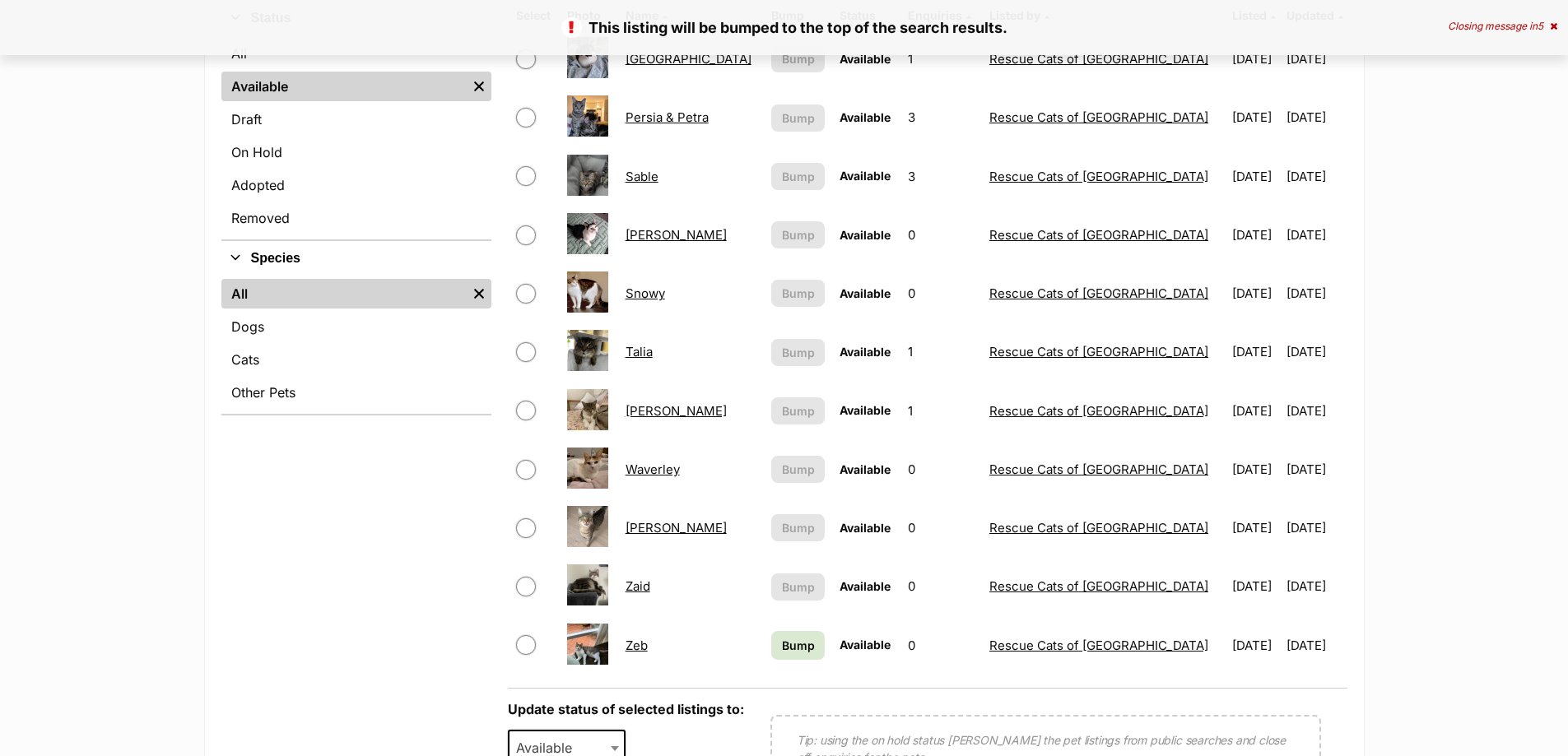
scroll to position [494, 0]
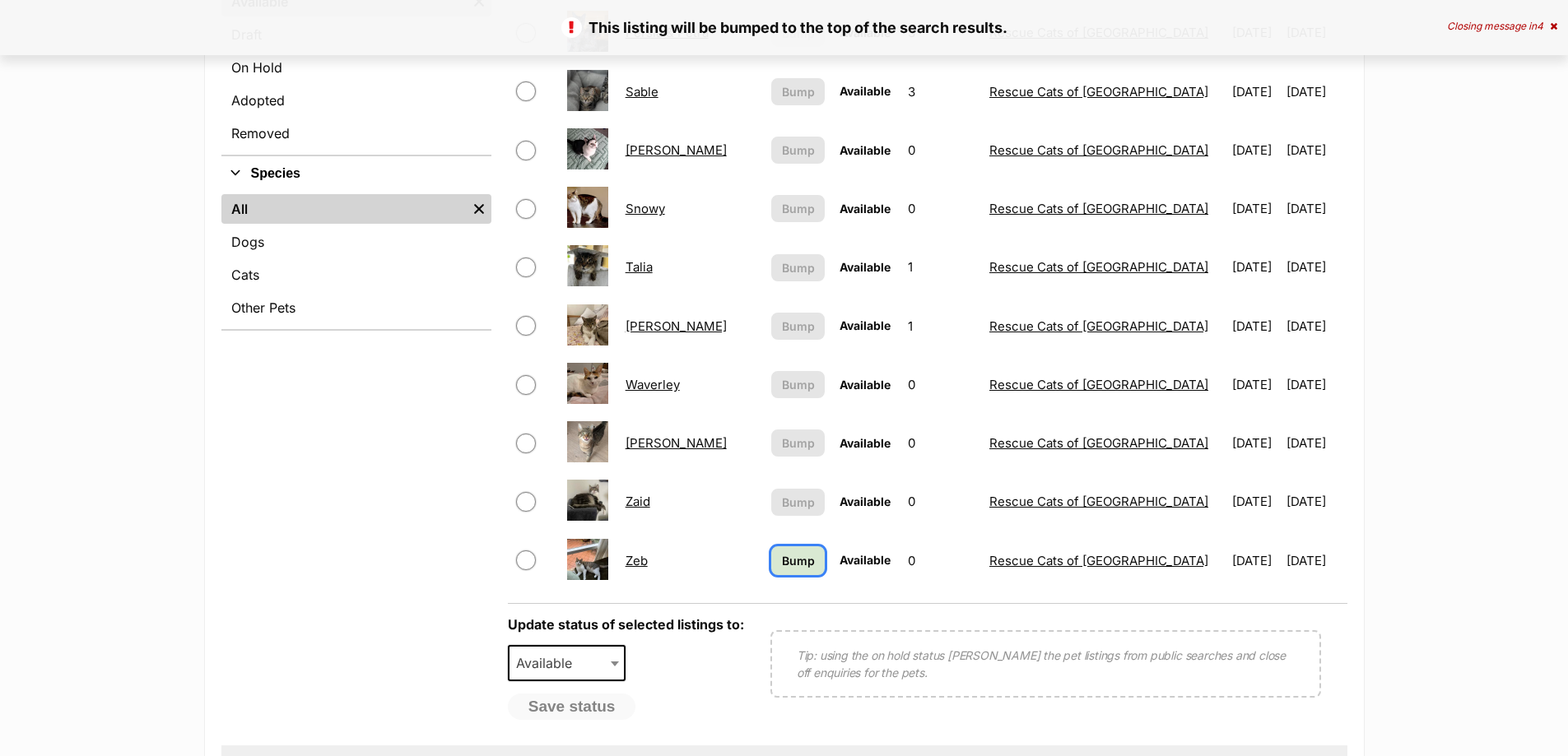
click at [782, 561] on span "Bump" at bounding box center [799, 561] width 33 height 18
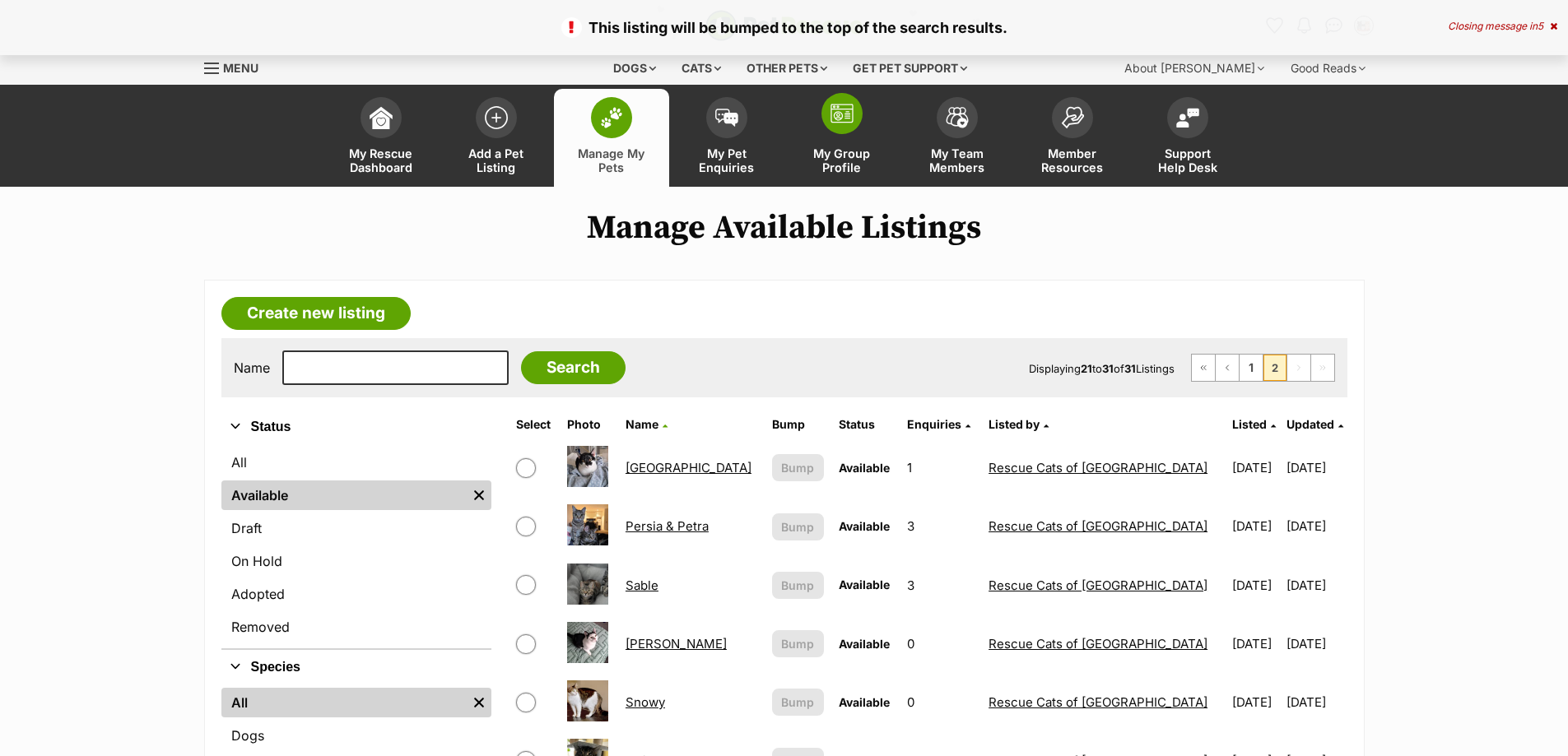
click at [848, 161] on span "My Group Profile" at bounding box center [842, 160] width 74 height 28
